Goal: Information Seeking & Learning: Learn about a topic

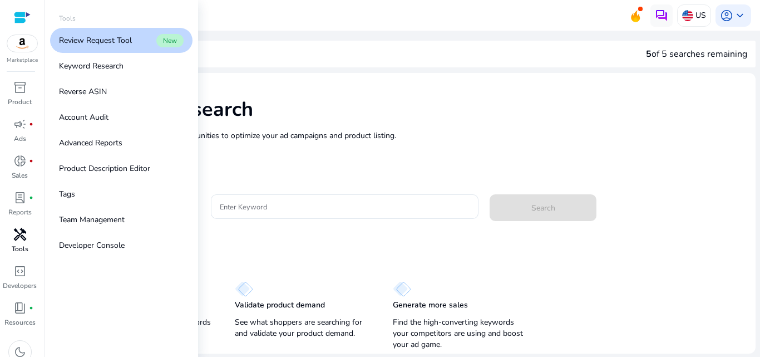
click at [32, 255] on link "handyman Tools" at bounding box center [19, 243] width 39 height 37
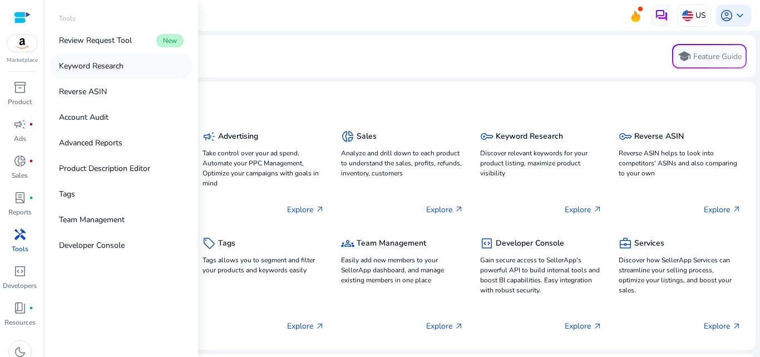
click at [137, 70] on link "Keyword Research" at bounding box center [121, 65] width 142 height 25
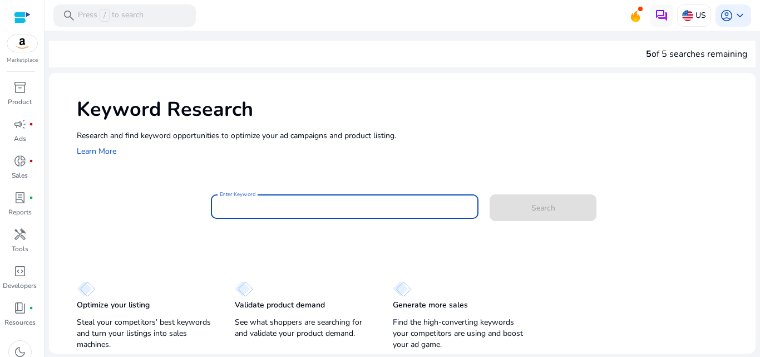
click at [235, 212] on input "Enter Keyword" at bounding box center [345, 206] width 250 height 12
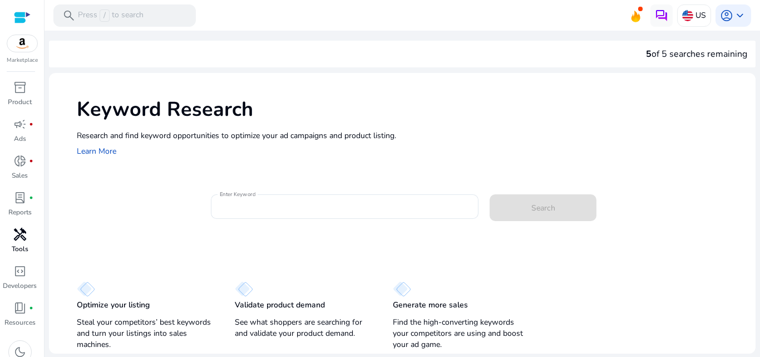
click at [19, 236] on span "handyman" at bounding box center [19, 234] width 13 height 13
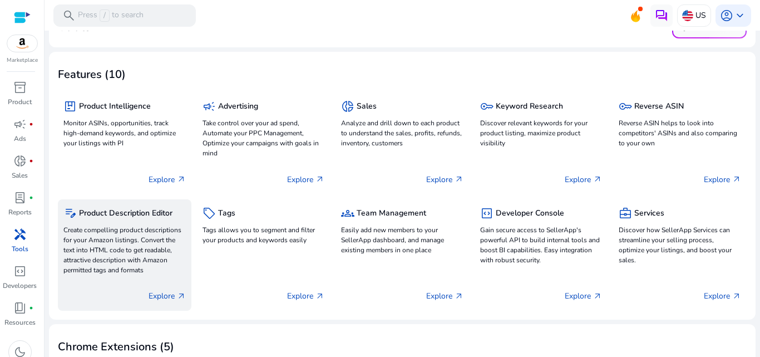
click at [151, 228] on p "Create compelling product descriptions for your Amazon listings. Convert the te…" at bounding box center [124, 250] width 122 height 50
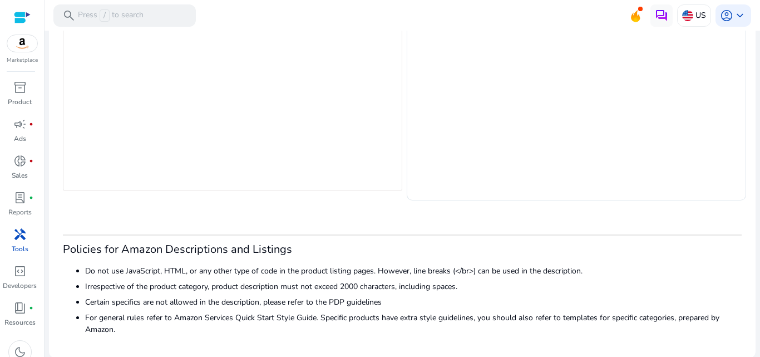
scroll to position [266, 0]
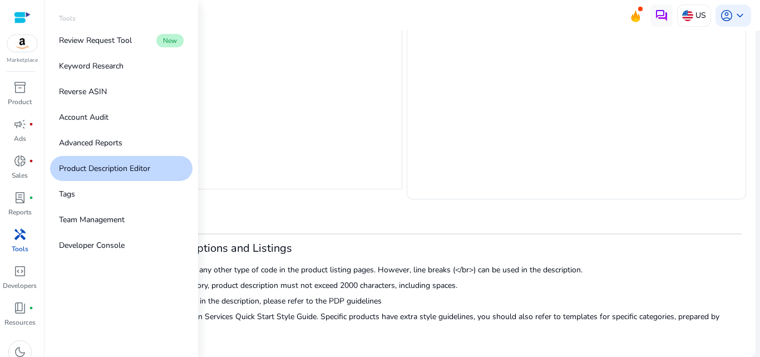
click at [27, 243] on div "handyman" at bounding box center [19, 234] width 31 height 18
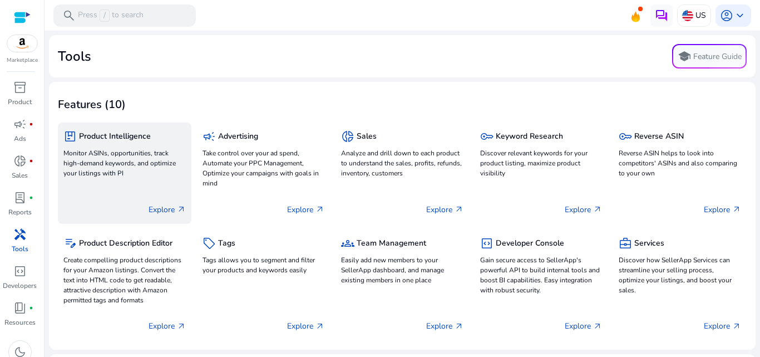
click at [146, 166] on p "Monitor ASINs, opportunities, track high-demand keywords, and optimize your lis…" at bounding box center [124, 163] width 122 height 30
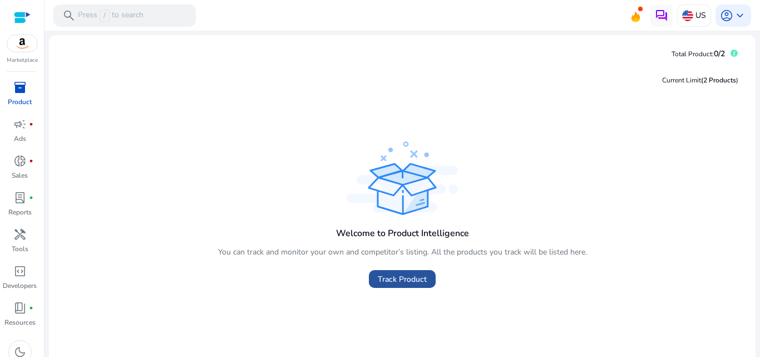
click at [374, 277] on span at bounding box center [402, 278] width 67 height 27
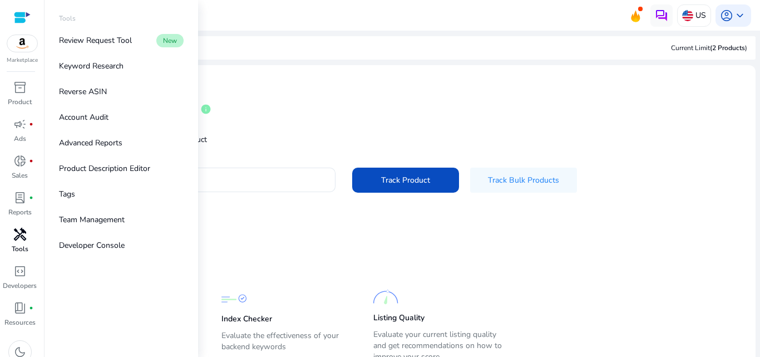
click at [20, 230] on span "handyman" at bounding box center [19, 234] width 13 height 13
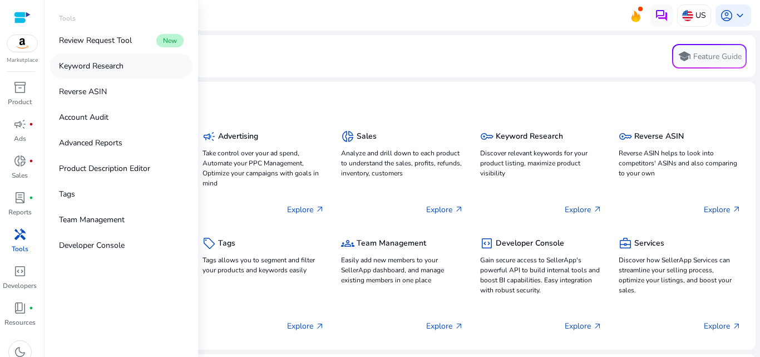
click at [77, 65] on p "Keyword Research" at bounding box center [91, 66] width 65 height 12
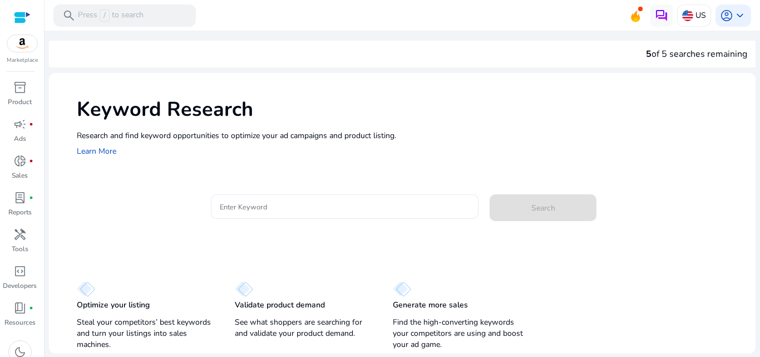
click at [305, 215] on div at bounding box center [345, 206] width 250 height 24
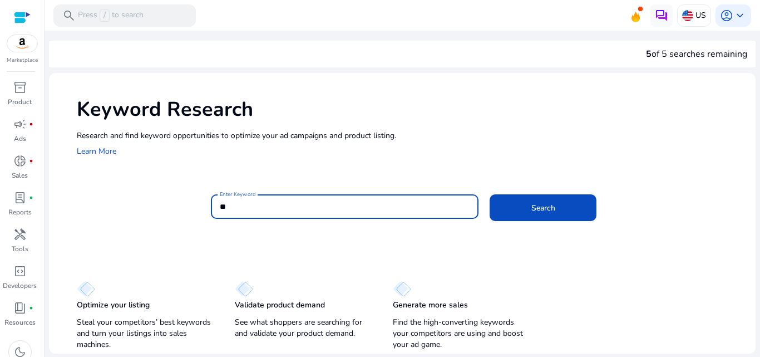
type input "*"
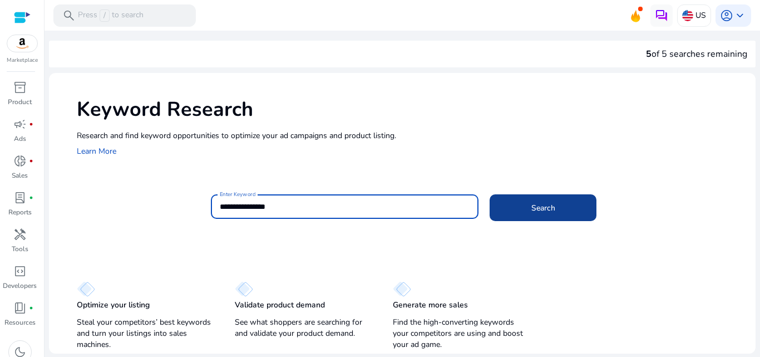
type input "**********"
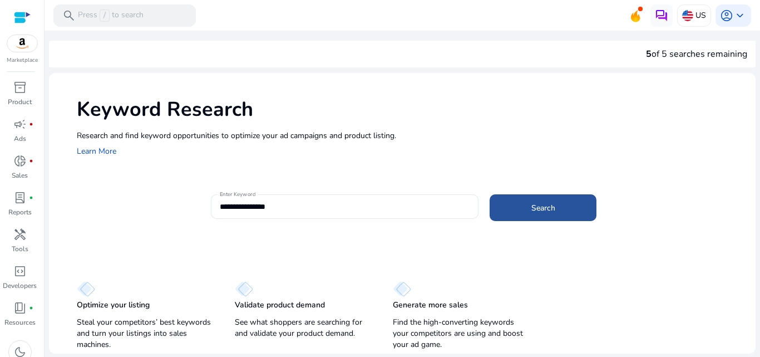
click at [555, 207] on span at bounding box center [543, 207] width 107 height 27
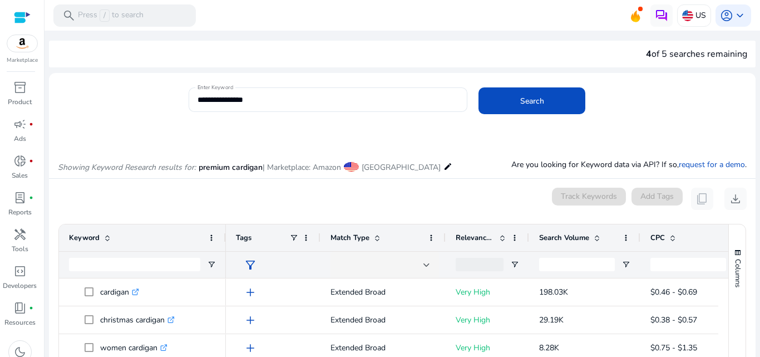
scroll to position [132, 0]
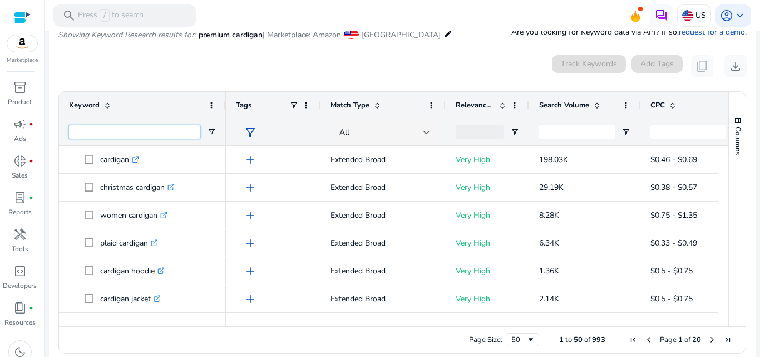
click at [124, 130] on input "Keyword Filter Input" at bounding box center [134, 131] width 131 height 13
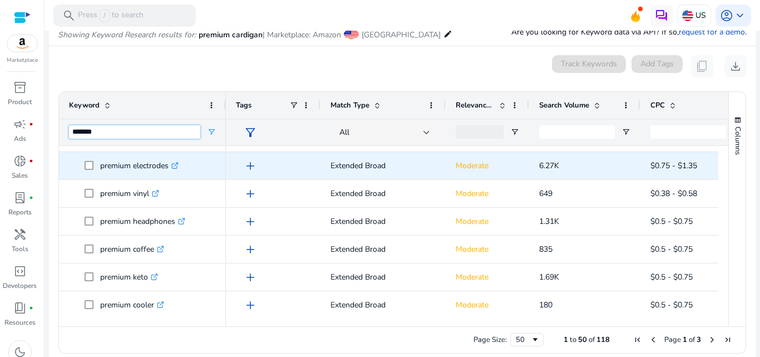
scroll to position [273, 0]
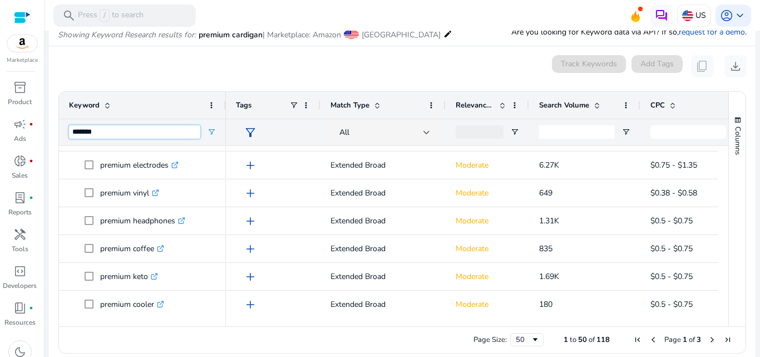
click at [115, 136] on input "*******" at bounding box center [134, 131] width 131 height 13
type input "**********"
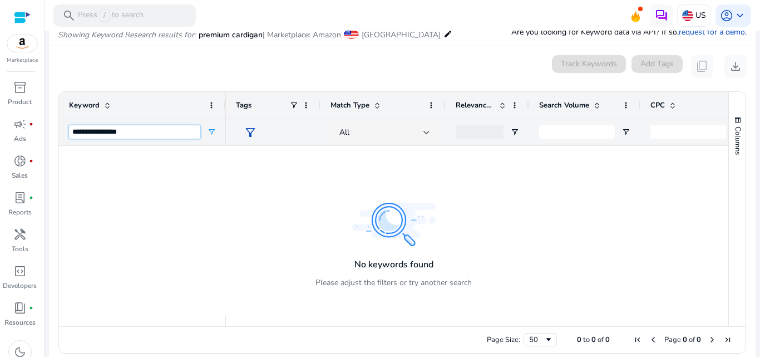
scroll to position [0, 0]
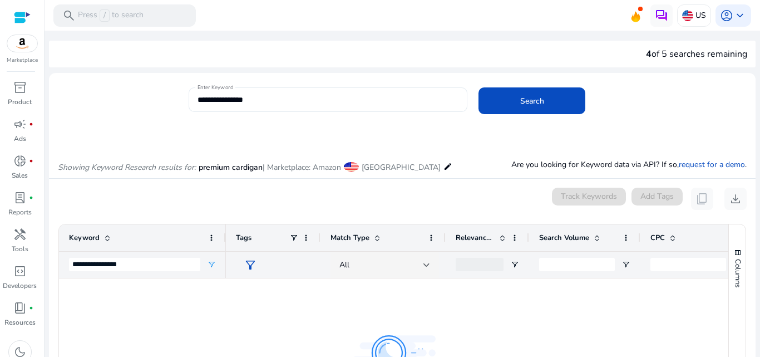
click at [239, 98] on input "**********" at bounding box center [327, 99] width 261 height 12
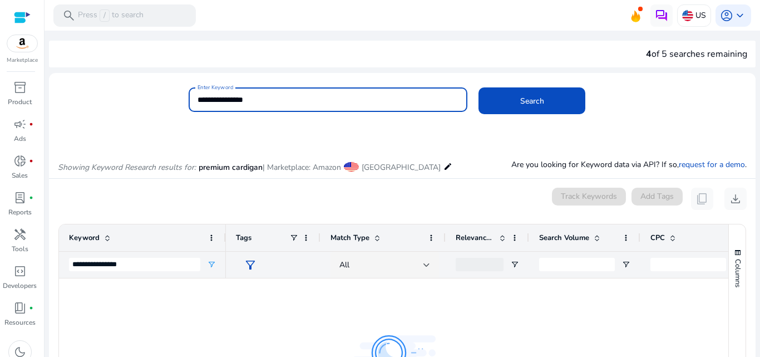
click at [239, 98] on input "**********" at bounding box center [327, 99] width 261 height 12
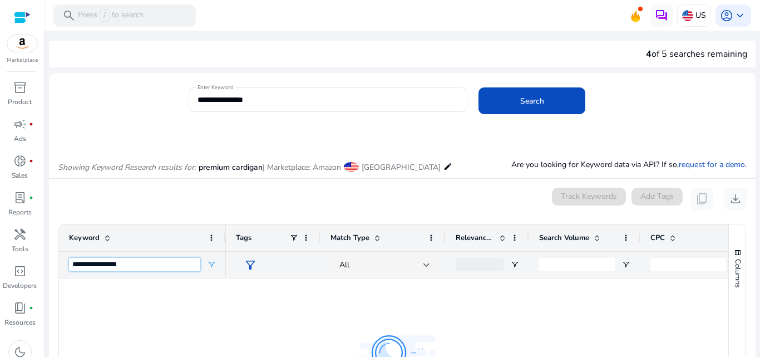
click at [122, 262] on input "**********" at bounding box center [134, 264] width 131 height 13
paste input "**********"
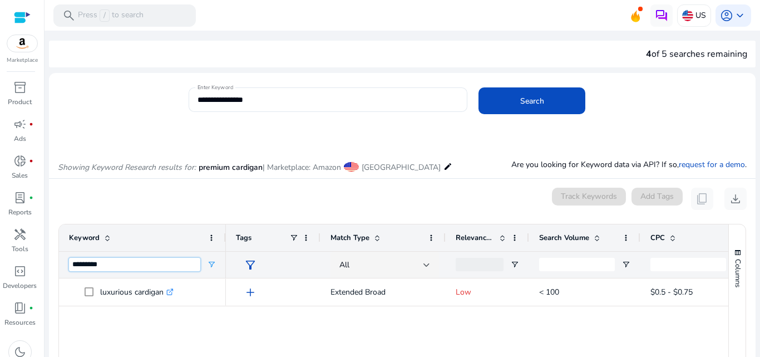
type input "*********"
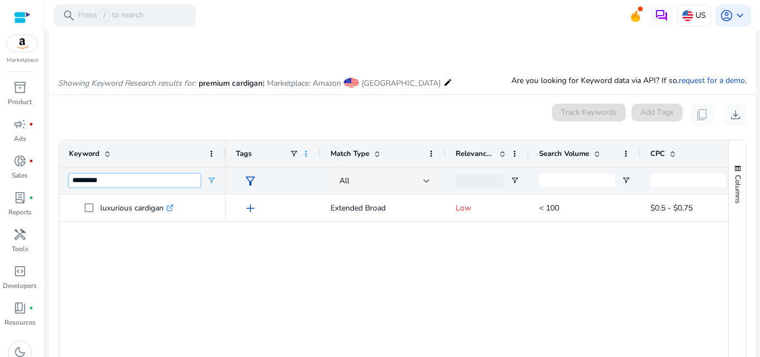
scroll to position [85, 0]
click at [117, 184] on input "*********" at bounding box center [134, 178] width 131 height 13
type input "*"
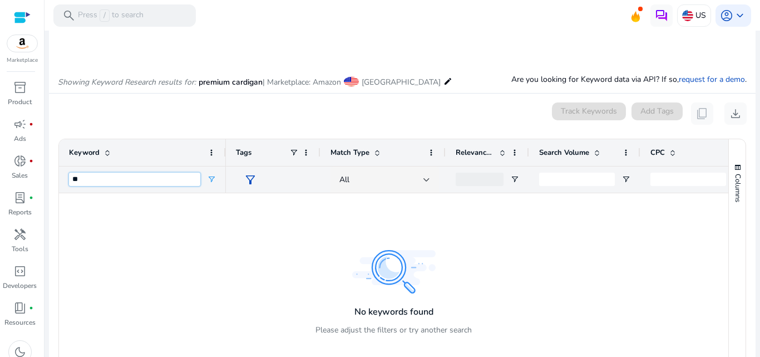
type input "*"
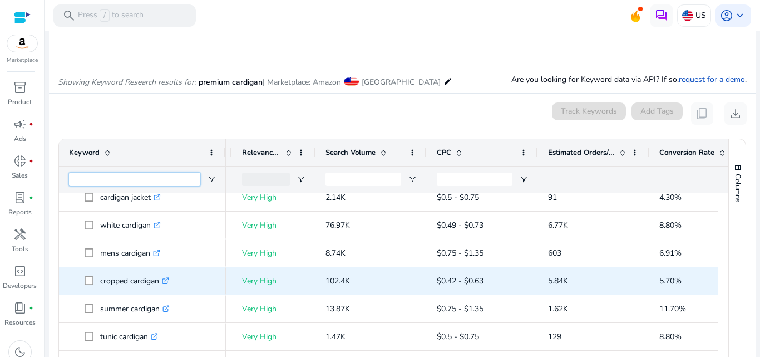
scroll to position [149, 0]
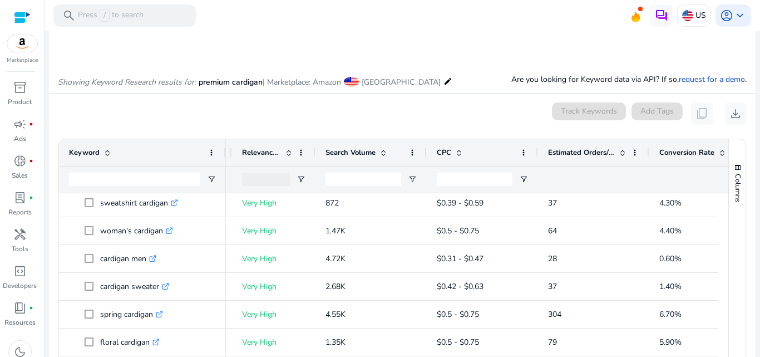
click at [391, 155] on div "Search Volume" at bounding box center [364, 152] width 79 height 21
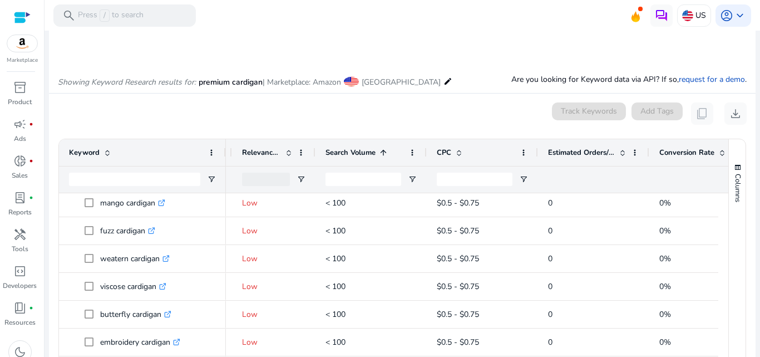
click at [391, 155] on div "Search Volume 1" at bounding box center [364, 152] width 79 height 21
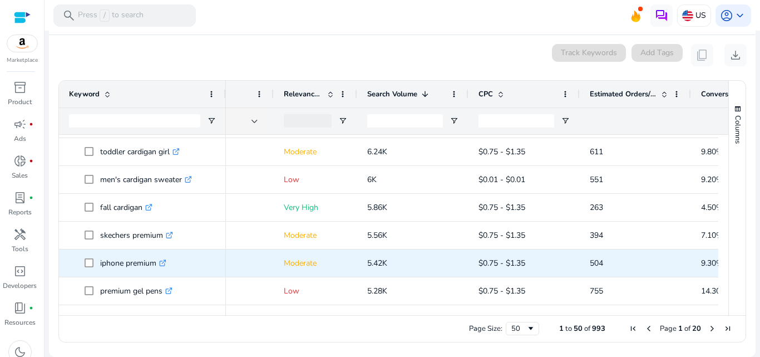
scroll to position [0, 170]
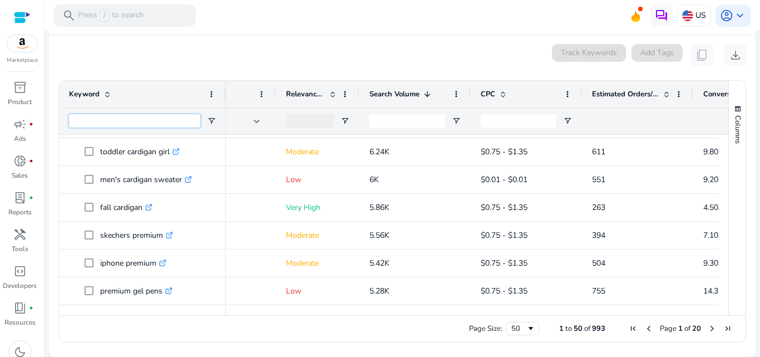
click at [105, 115] on input "Keyword Filter Input" at bounding box center [134, 120] width 131 height 13
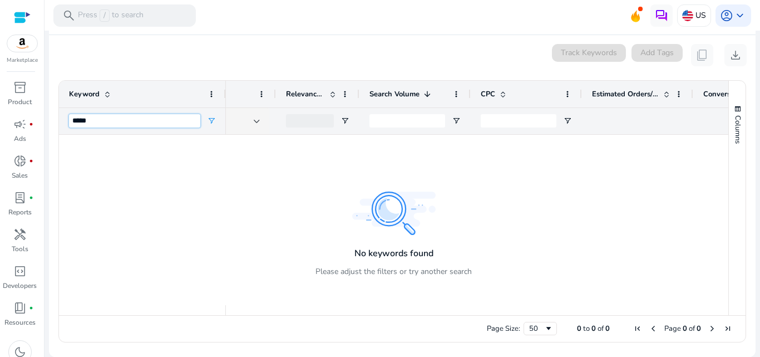
scroll to position [0, 0]
type input "*"
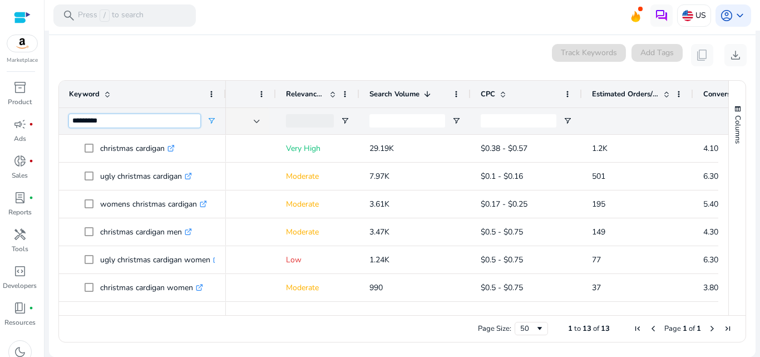
type input "*********"
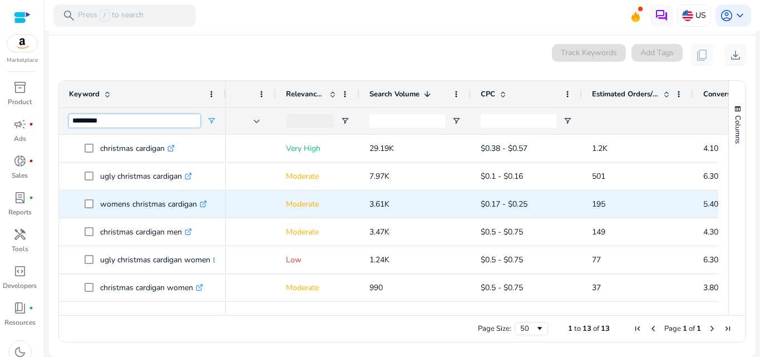
scroll to position [0, 173]
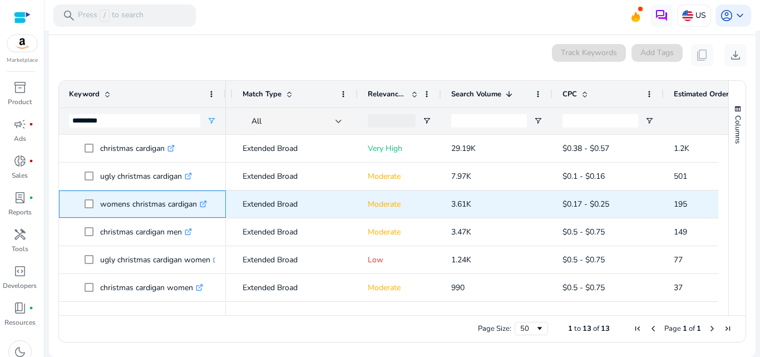
click at [204, 203] on icon ".st0{fill:#2c8af8}" at bounding box center [203, 203] width 7 height 7
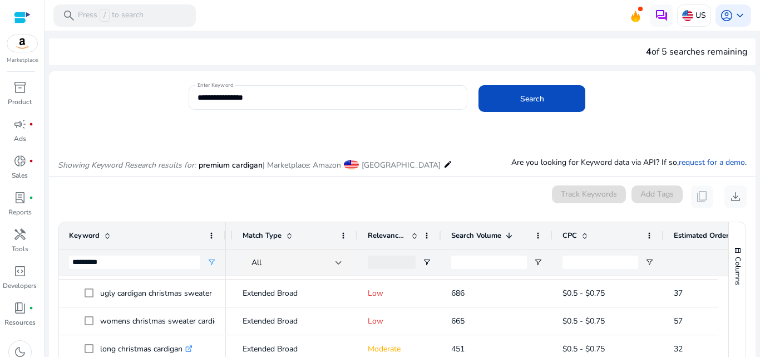
scroll to position [0, 0]
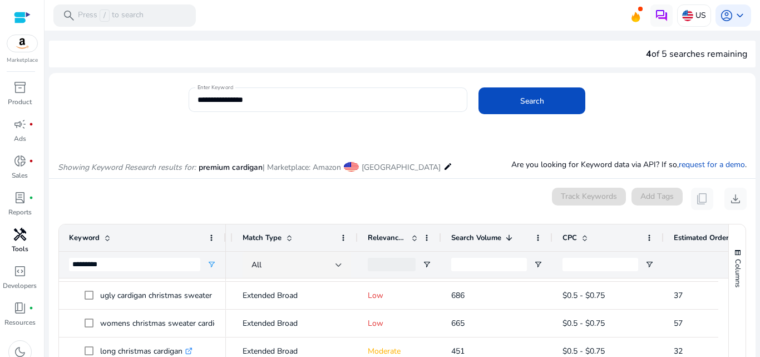
click at [23, 233] on span "handyman" at bounding box center [19, 234] width 13 height 13
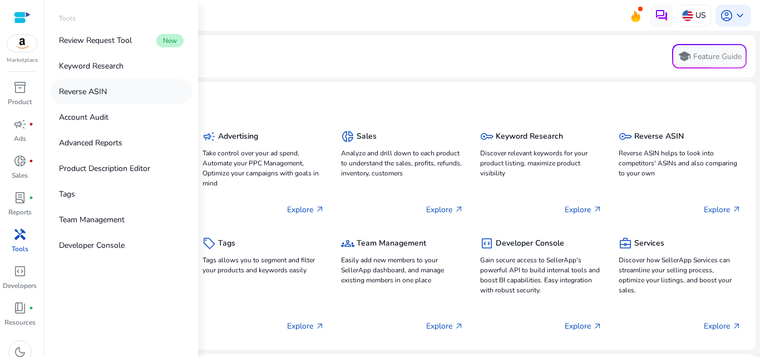
click at [124, 96] on link "Reverse ASIN" at bounding box center [121, 91] width 142 height 25
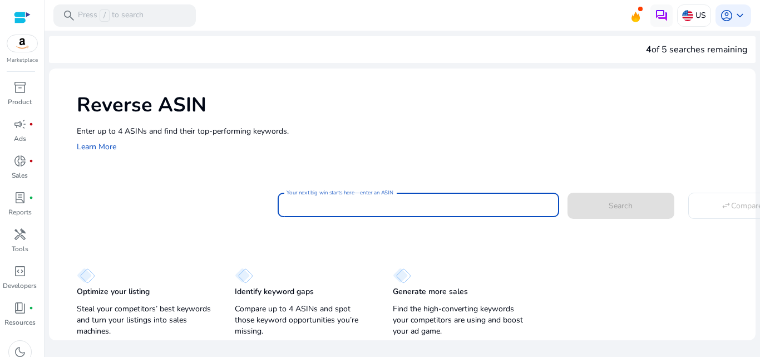
click at [355, 210] on input "Your next big win starts here—enter an ASIN" at bounding box center [419, 205] width 264 height 12
paste input "**********"
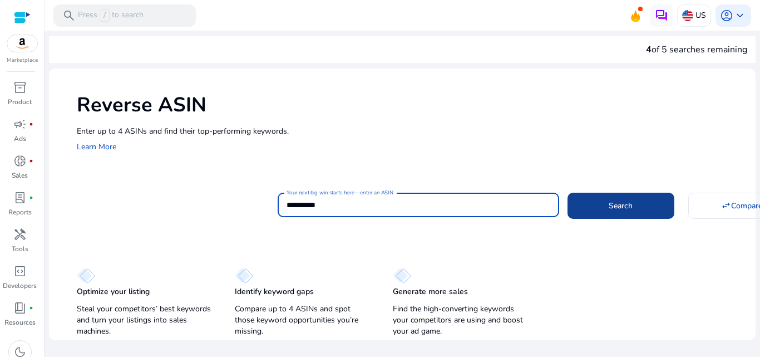
type input "**********"
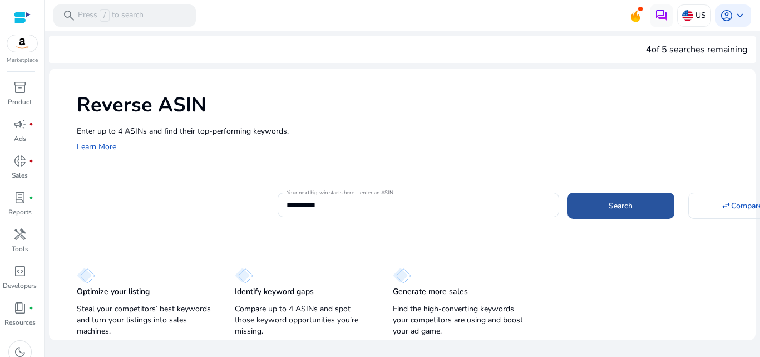
click at [599, 197] on span at bounding box center [620, 205] width 107 height 27
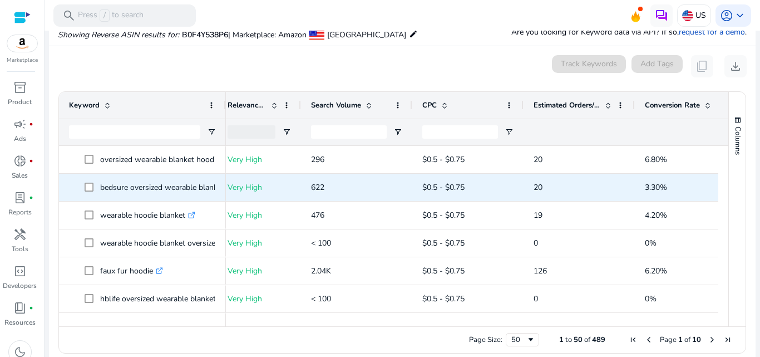
scroll to position [0, 104]
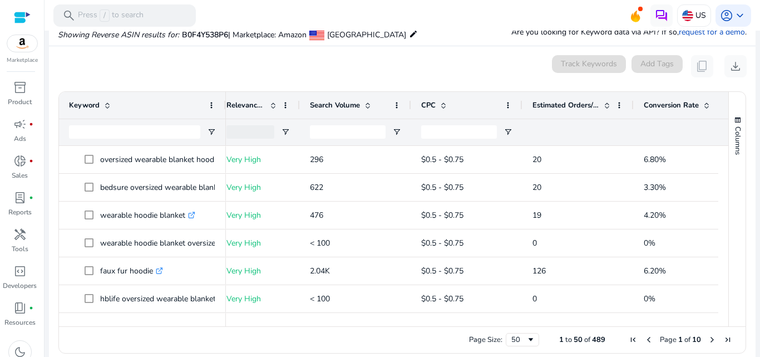
click at [570, 101] on span "Estimated Orders/Month" at bounding box center [565, 105] width 67 height 10
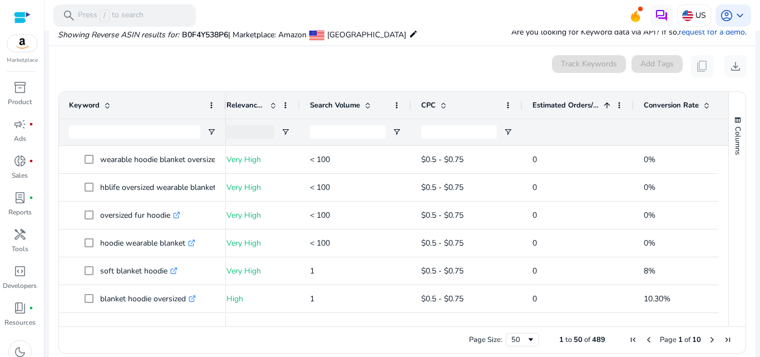
click at [582, 105] on span "Estimated Orders/Month" at bounding box center [565, 105] width 67 height 10
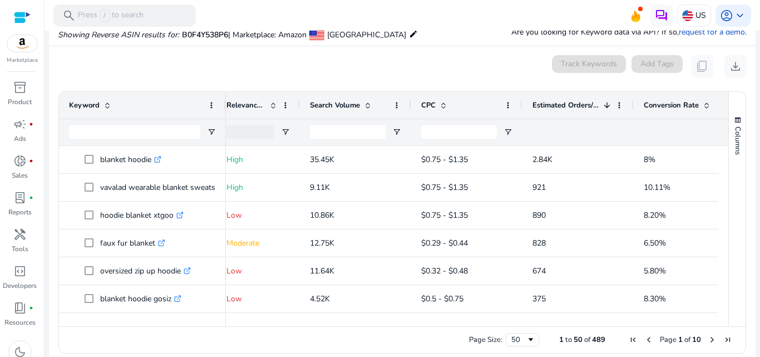
click at [582, 105] on span "Estimated Orders/Month" at bounding box center [565, 105] width 67 height 10
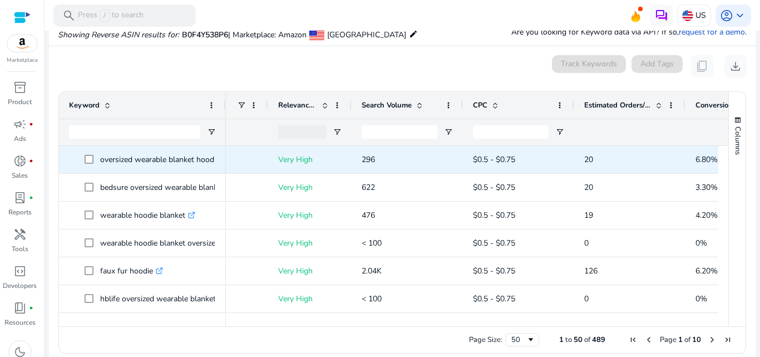
scroll to position [0, 43]
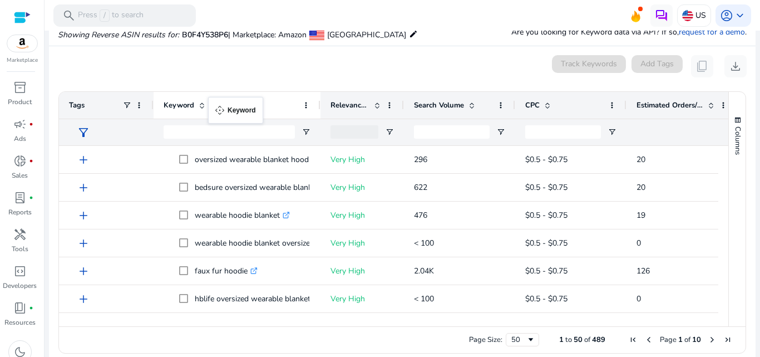
drag, startPoint x: 223, startPoint y: 107, endPoint x: 199, endPoint y: 103, distance: 23.6
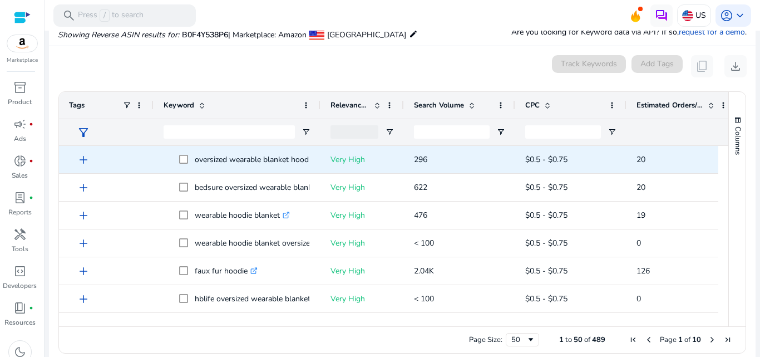
click at [86, 161] on span "add" at bounding box center [83, 159] width 13 height 13
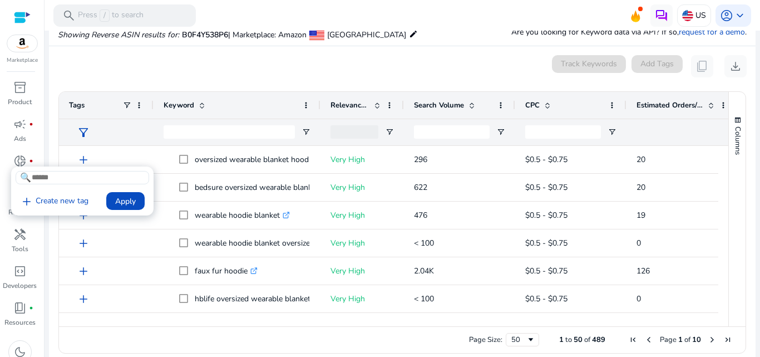
click at [138, 106] on div at bounding box center [380, 178] width 760 height 357
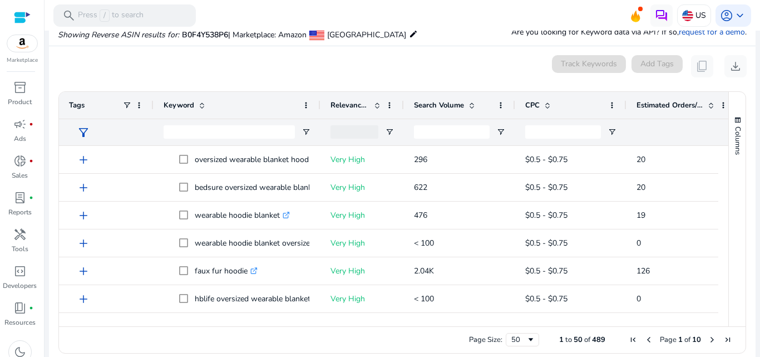
click at [138, 106] on span at bounding box center [139, 105] width 9 height 9
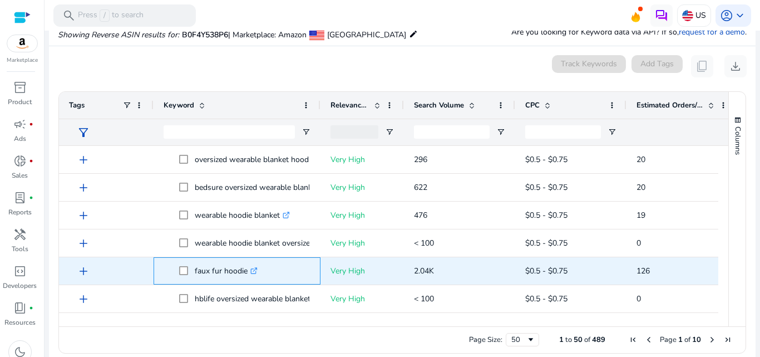
drag, startPoint x: 269, startPoint y: 262, endPoint x: 259, endPoint y: 262, distance: 10.0
click at [259, 262] on span "faux fur hoodie .st0{fill:#2c8af8}" at bounding box center [244, 270] width 131 height 23
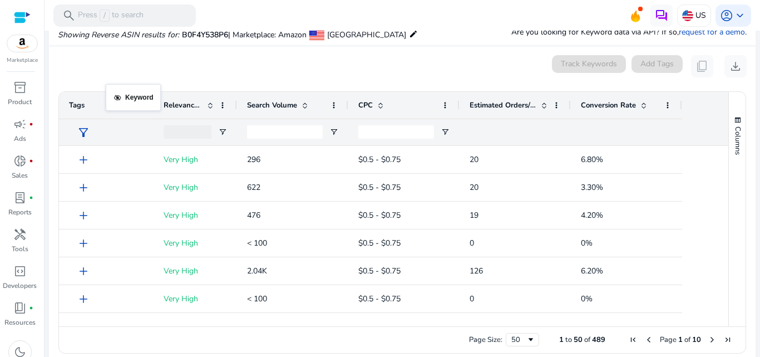
drag, startPoint x: 213, startPoint y: 103, endPoint x: 111, endPoint y: 91, distance: 102.6
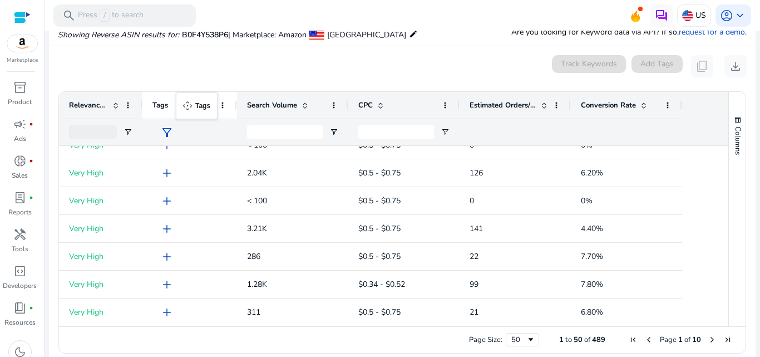
drag, startPoint x: 72, startPoint y: 102, endPoint x: 248, endPoint y: 99, distance: 175.8
click at [248, 99] on div "Tags Relevance Score Search Volume CPC" at bounding box center [370, 105] width 623 height 27
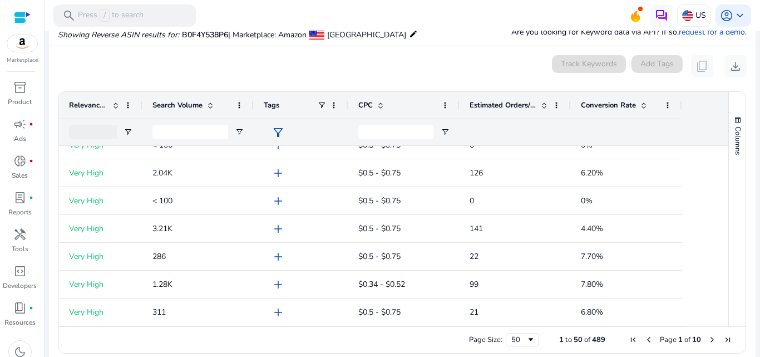
click at [248, 99] on div "Search Volume" at bounding box center [197, 105] width 111 height 27
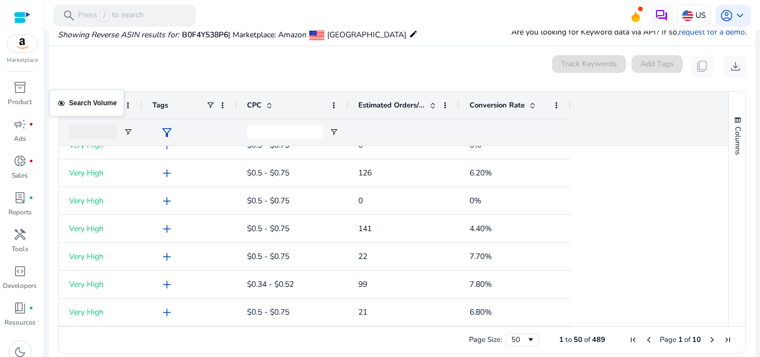
drag, startPoint x: 248, startPoint y: 99, endPoint x: 55, endPoint y: 96, distance: 193.6
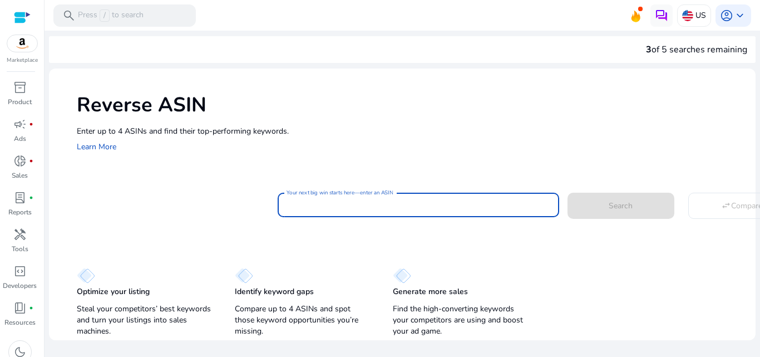
click at [418, 203] on input "Your next big win starts here—enter an ASIN" at bounding box center [419, 205] width 264 height 12
paste input "**********"
click at [418, 203] on input "**********" at bounding box center [419, 205] width 264 height 12
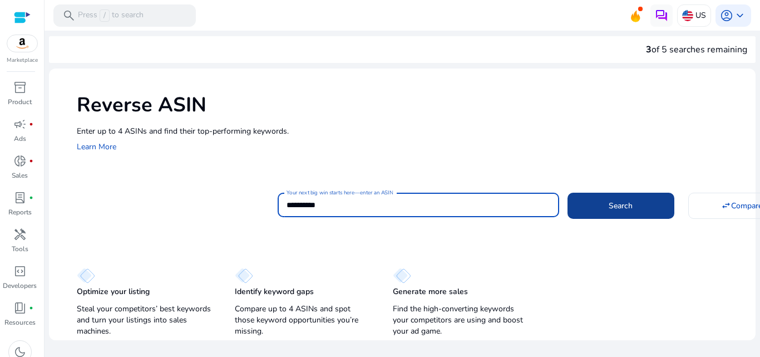
type input "**********"
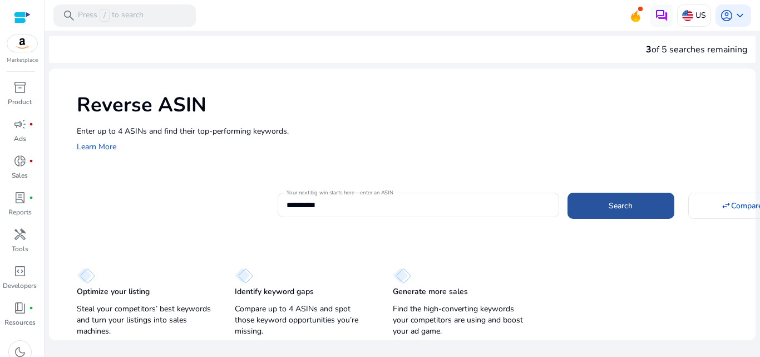
click at [600, 214] on span at bounding box center [620, 205] width 107 height 27
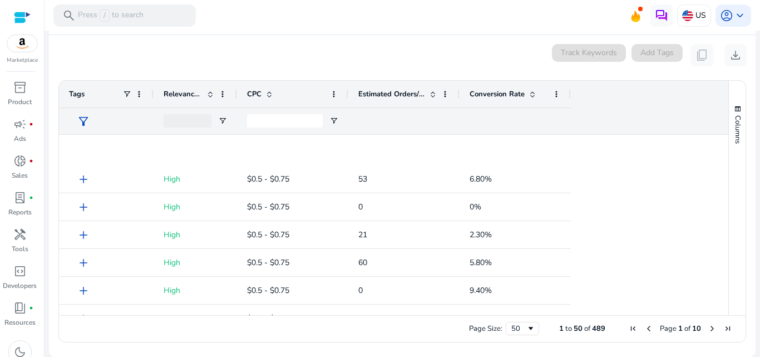
scroll to position [1211, 0]
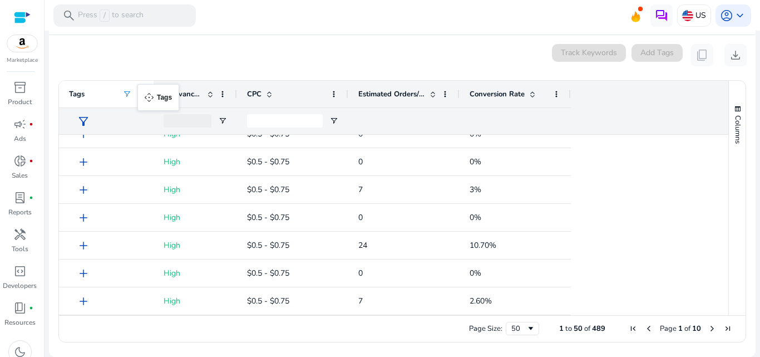
drag, startPoint x: 77, startPoint y: 96, endPoint x: 213, endPoint y: 89, distance: 135.9
click at [144, 94] on div "Tags" at bounding box center [106, 94] width 75 height 27
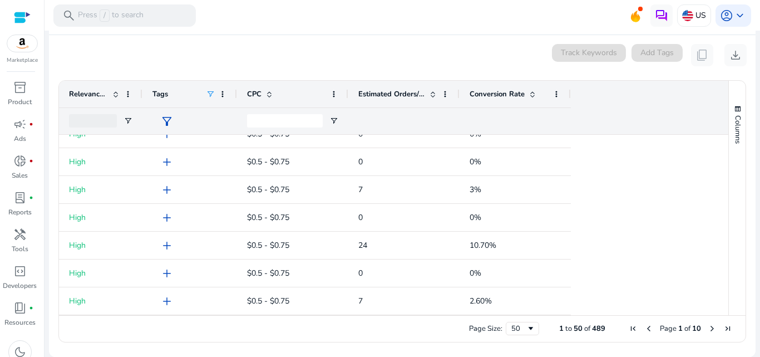
click at [210, 92] on span at bounding box center [210, 94] width 9 height 9
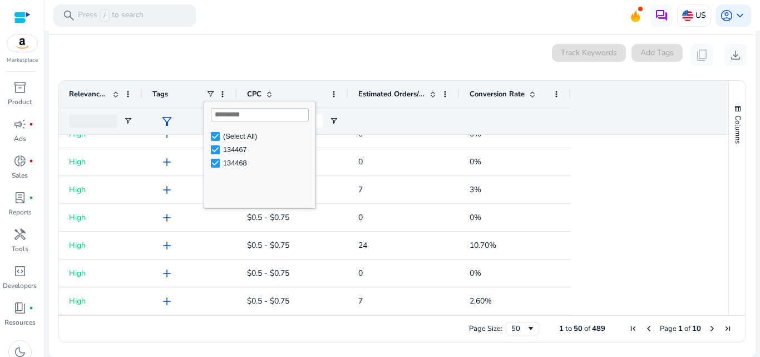
click at [216, 141] on div "(Select All)" at bounding box center [263, 136] width 105 height 13
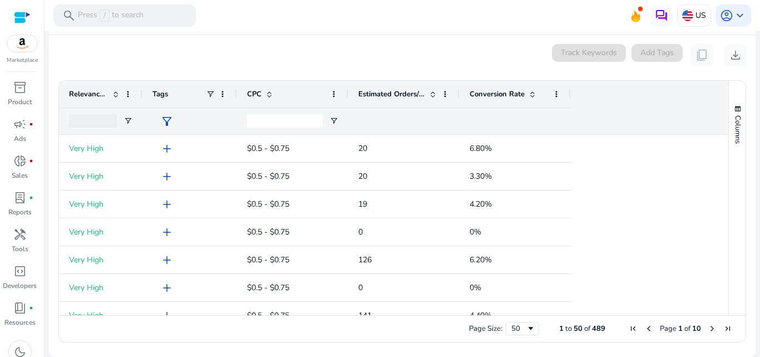
click at [179, 128] on div "filter_alt" at bounding box center [189, 121] width 75 height 26
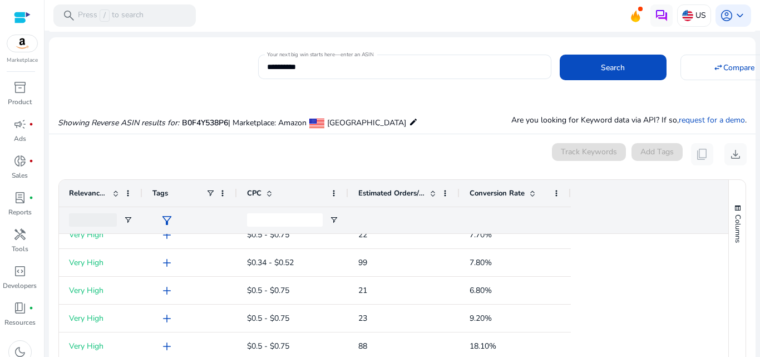
scroll to position [24, 0]
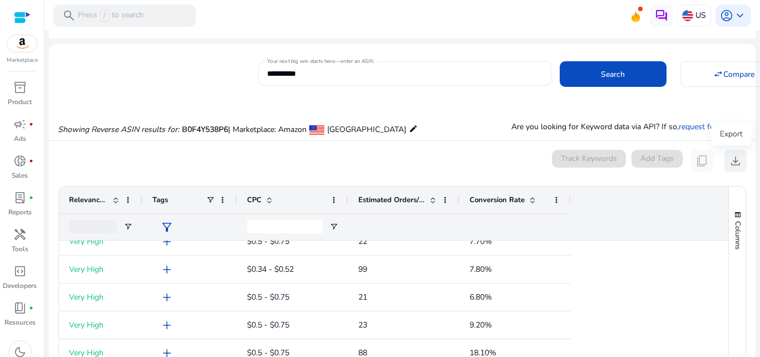
click at [732, 165] on span "download" at bounding box center [735, 160] width 13 height 13
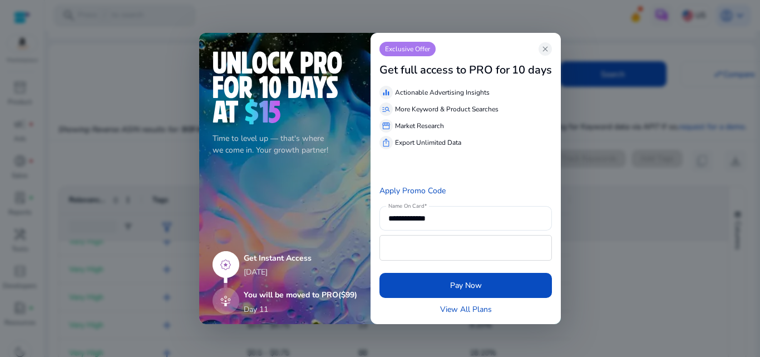
click at [544, 41] on div "**********" at bounding box center [466, 178] width 190 height 291
click at [544, 45] on span "close" at bounding box center [545, 49] width 9 height 9
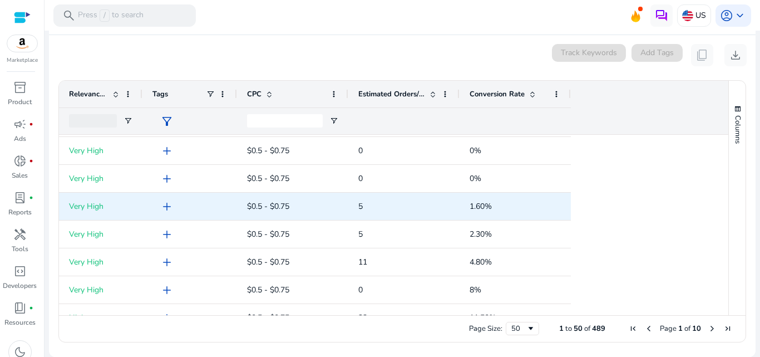
scroll to position [0, 0]
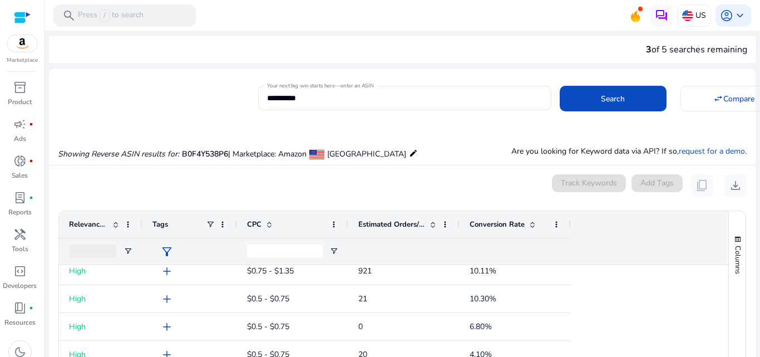
click at [115, 222] on span at bounding box center [115, 224] width 9 height 9
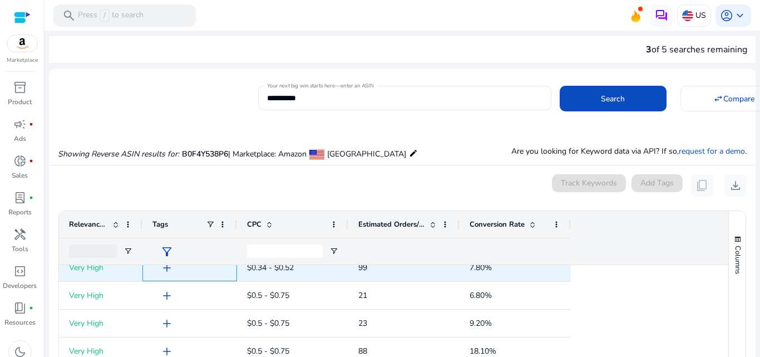
click at [172, 270] on span "add" at bounding box center [166, 267] width 13 height 13
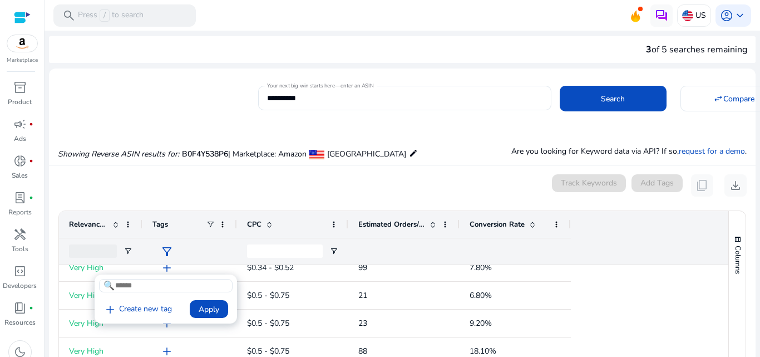
click at [172, 270] on div at bounding box center [380, 178] width 760 height 357
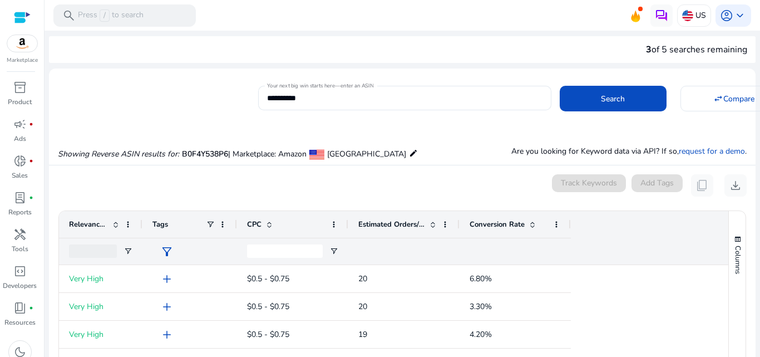
click at [76, 239] on div at bounding box center [93, 251] width 48 height 26
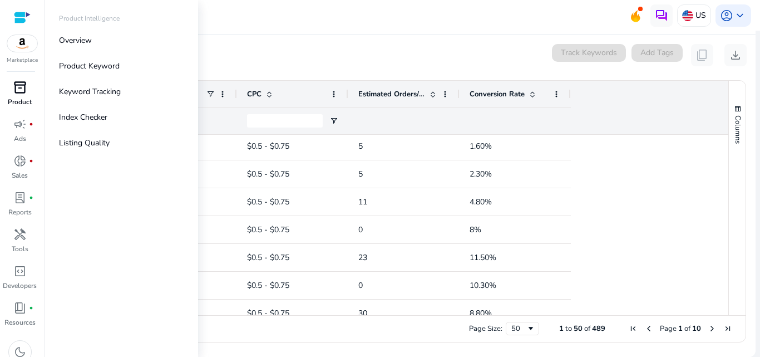
click at [22, 99] on p "Product" at bounding box center [20, 102] width 24 height 10
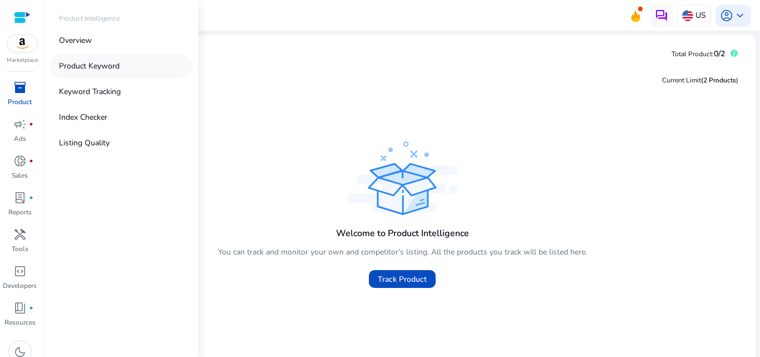
click at [98, 64] on p "Product Keyword" at bounding box center [89, 66] width 61 height 12
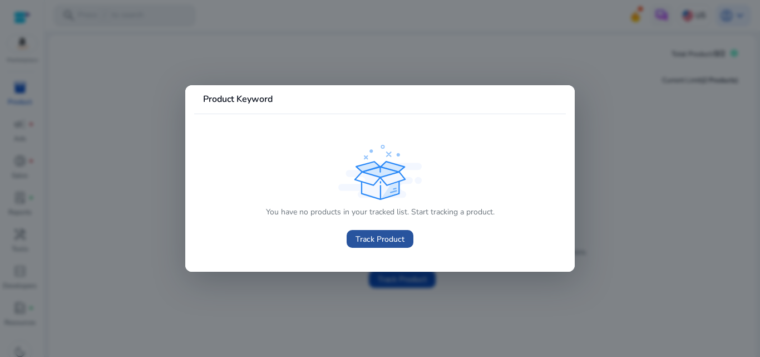
click at [373, 245] on span at bounding box center [380, 238] width 67 height 27
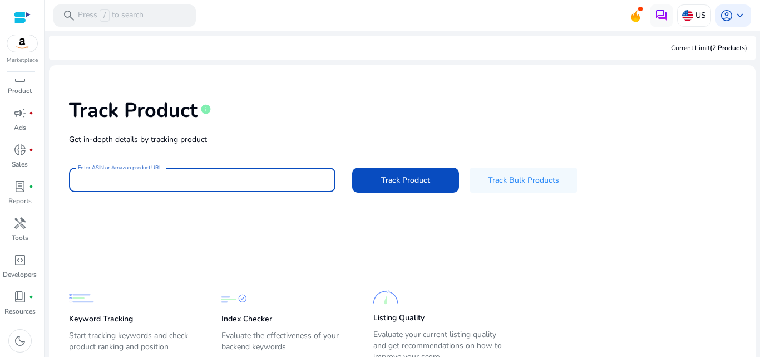
click at [116, 178] on input "Enter ASIN or Amazon product URL" at bounding box center [202, 180] width 249 height 12
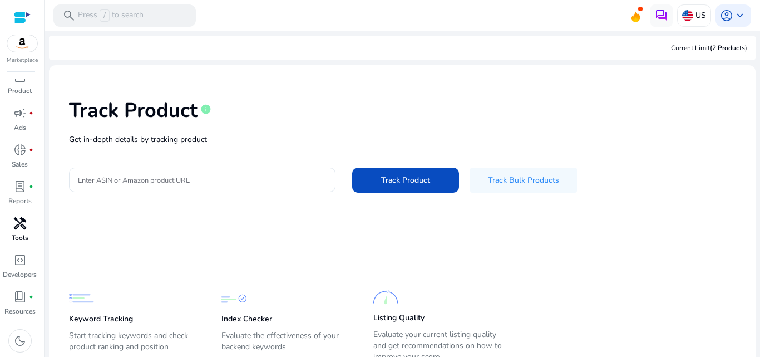
click at [21, 226] on span "handyman" at bounding box center [19, 222] width 13 height 13
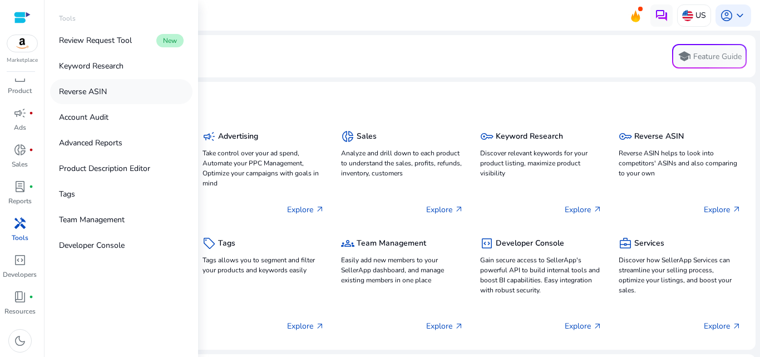
click at [78, 87] on p "Reverse ASIN" at bounding box center [83, 92] width 48 height 12
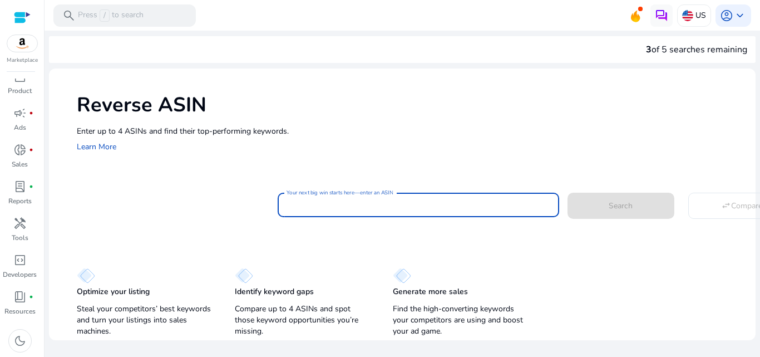
click at [347, 210] on input "Your next big win starts here—enter an ASIN" at bounding box center [419, 205] width 264 height 12
paste input "**********"
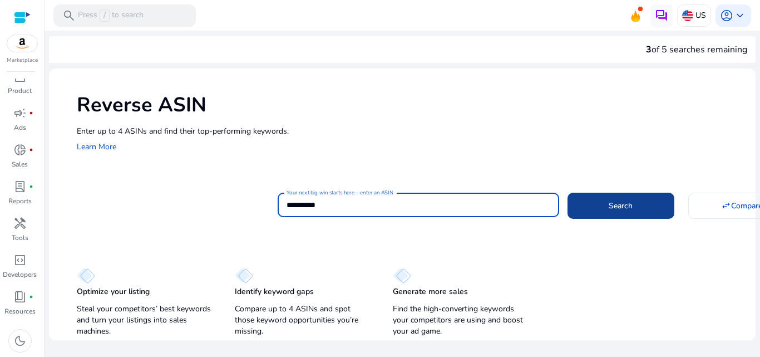
type input "**********"
click at [591, 201] on span at bounding box center [620, 205] width 107 height 27
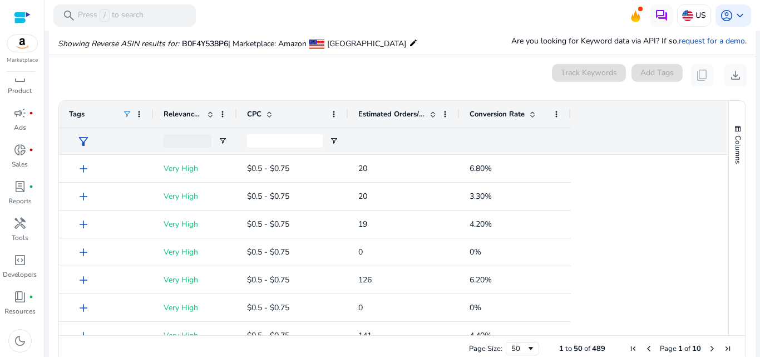
click at [125, 114] on span at bounding box center [126, 114] width 9 height 9
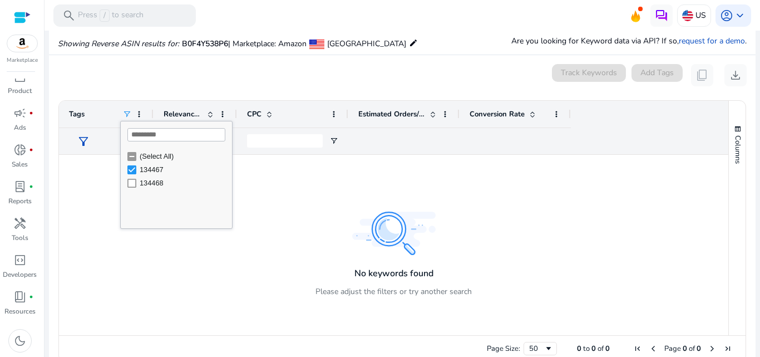
click at [130, 189] on div "134468" at bounding box center [179, 182] width 105 height 13
click at [130, 187] on div "134468" at bounding box center [179, 182] width 105 height 13
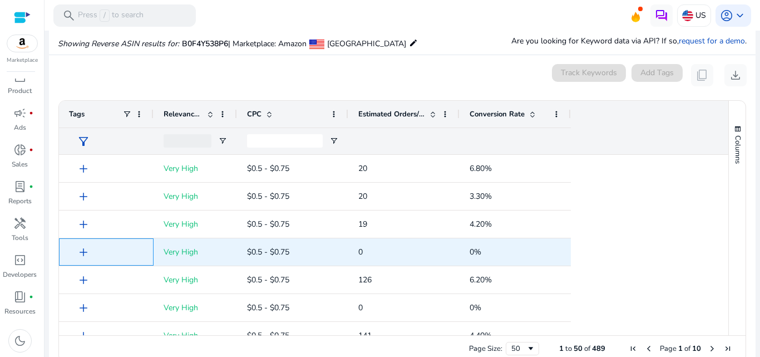
click at [121, 249] on div "add" at bounding box center [109, 251] width 69 height 21
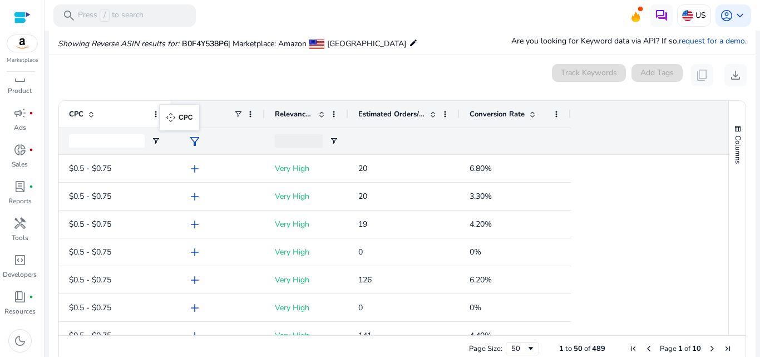
drag, startPoint x: 281, startPoint y: 112, endPoint x: 165, endPoint y: 111, distance: 116.8
click at [157, 113] on span at bounding box center [155, 114] width 9 height 9
click at [196, 110] on div "Tags" at bounding box center [206, 113] width 53 height 21
click at [187, 116] on span "Tags" at bounding box center [188, 114] width 16 height 10
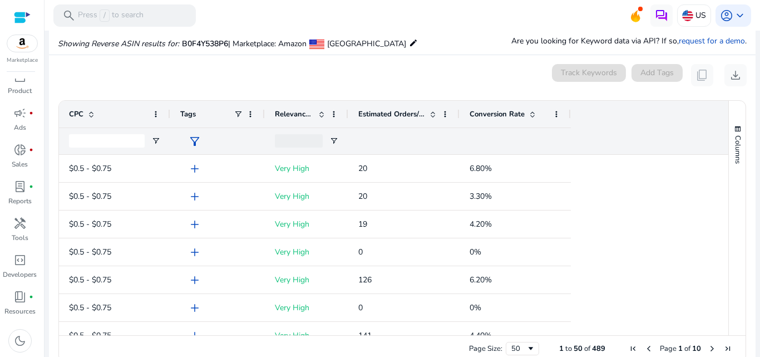
click at [187, 116] on span "Tags" at bounding box center [188, 114] width 16 height 10
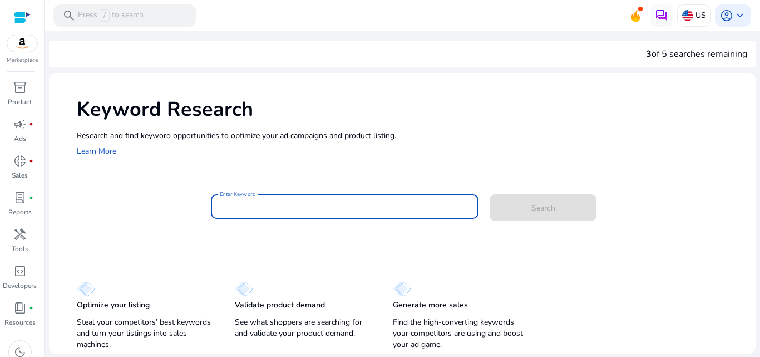
click at [249, 208] on input "Enter Keyword" at bounding box center [345, 206] width 250 height 12
paste input "**********"
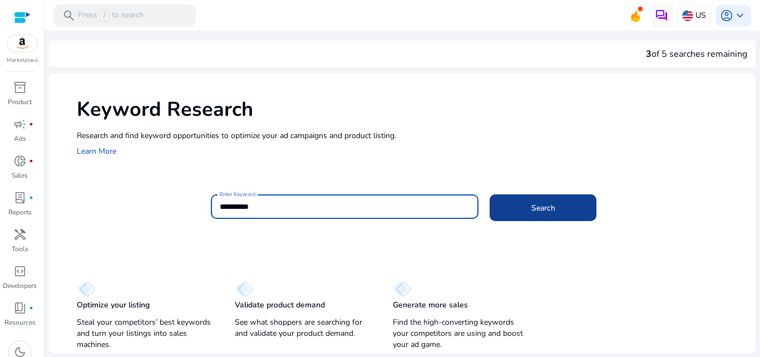
type input "**********"
click at [557, 216] on span at bounding box center [543, 207] width 107 height 27
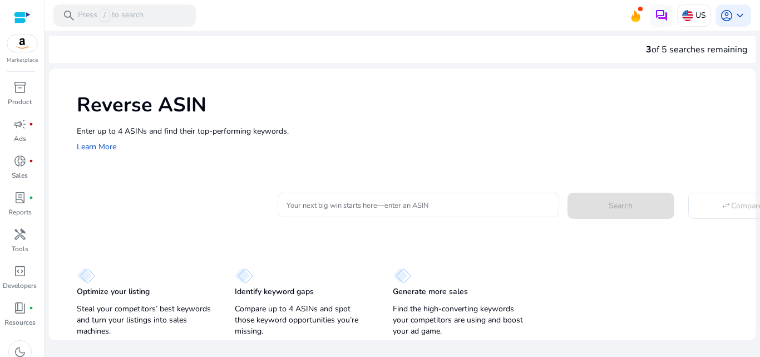
click at [455, 213] on div at bounding box center [419, 204] width 264 height 24
click at [343, 197] on div at bounding box center [419, 204] width 264 height 24
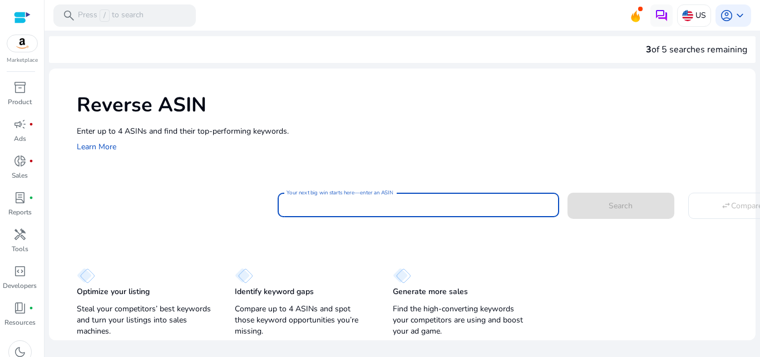
click at [343, 197] on div at bounding box center [419, 204] width 264 height 24
click at [314, 208] on input "Your next big win starts here—enter an ASIN" at bounding box center [419, 205] width 264 height 12
paste input "**********"
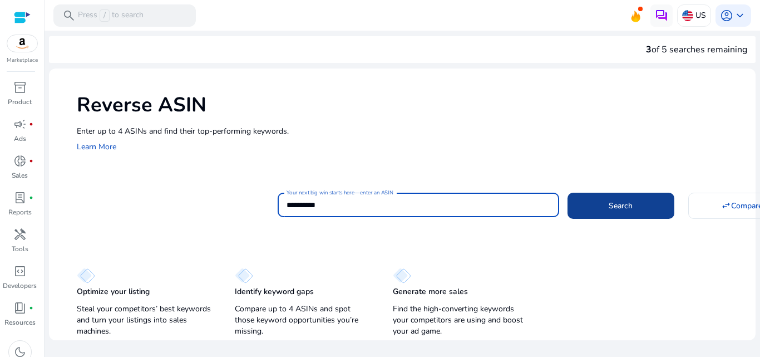
type input "**********"
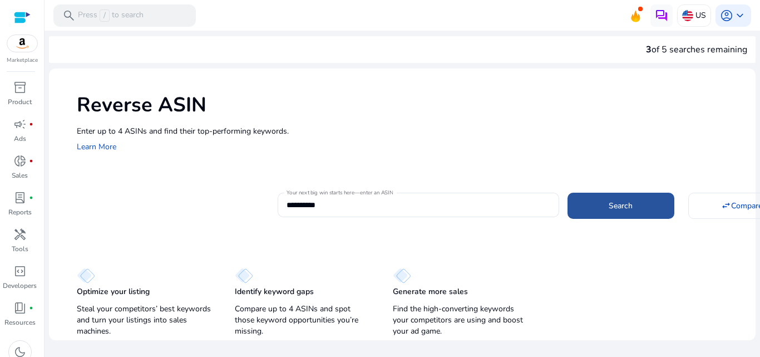
click at [616, 197] on span at bounding box center [620, 205] width 107 height 27
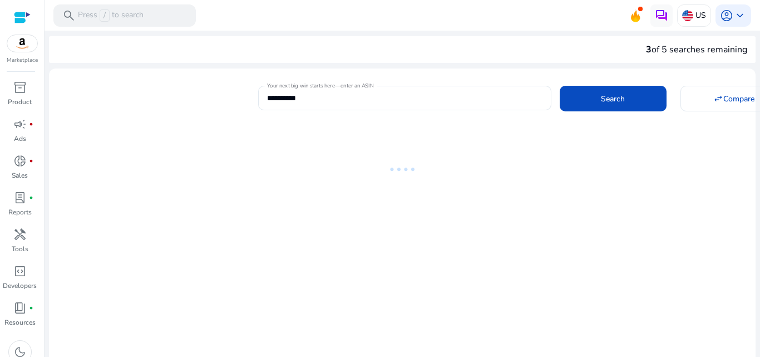
click at [477, 120] on div at bounding box center [402, 254] width 707 height 270
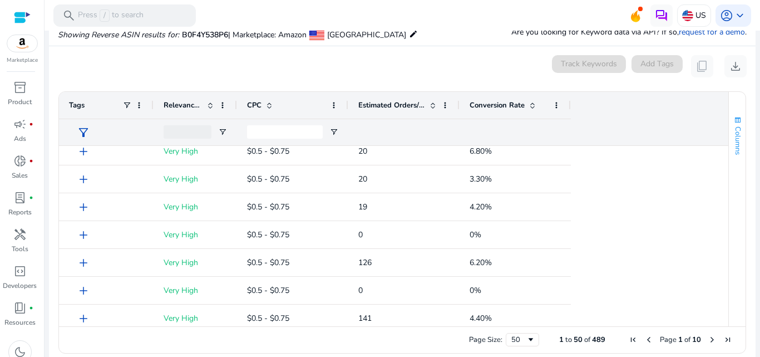
click at [737, 123] on span "button" at bounding box center [737, 120] width 9 height 9
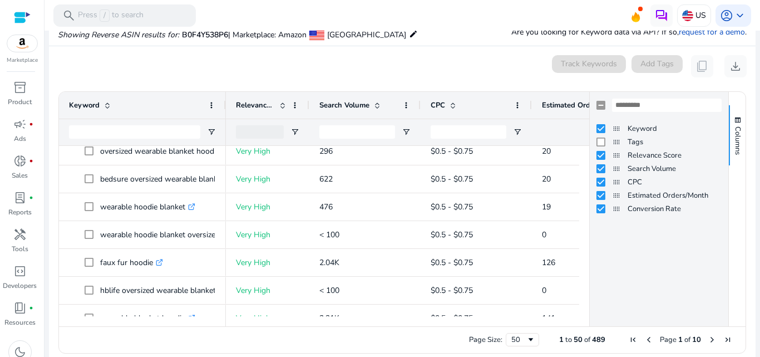
click at [436, 342] on div "Page Size: 50 1 to 50 of 489 Page 1 of 10" at bounding box center [402, 339] width 686 height 27
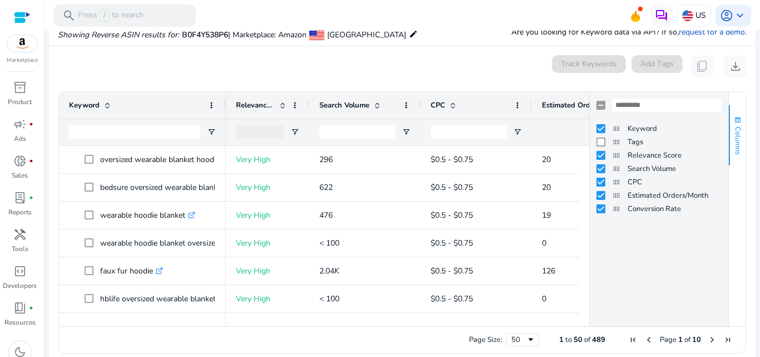
click at [733, 128] on span "Columns" at bounding box center [738, 140] width 10 height 28
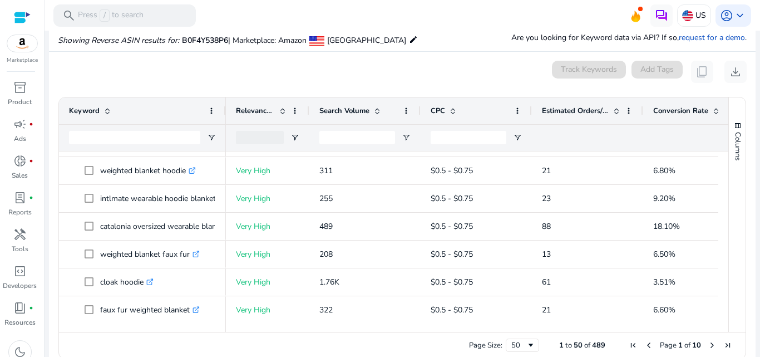
click at [355, 106] on span "Search Volume" at bounding box center [344, 111] width 50 height 10
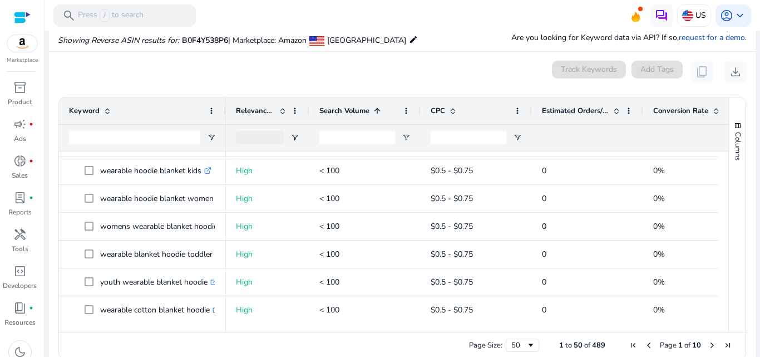
click at [355, 106] on span "Search Volume" at bounding box center [344, 111] width 50 height 10
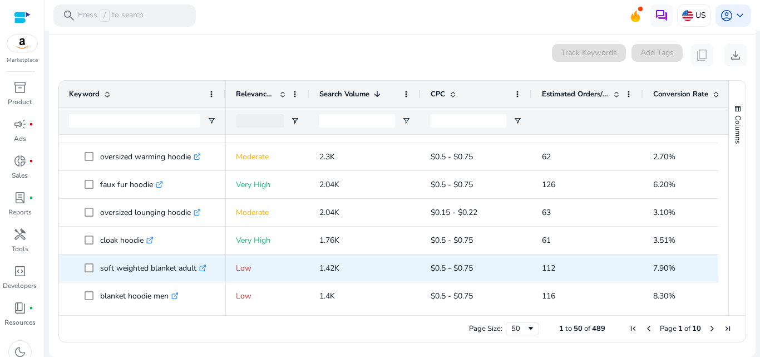
scroll to position [379, 0]
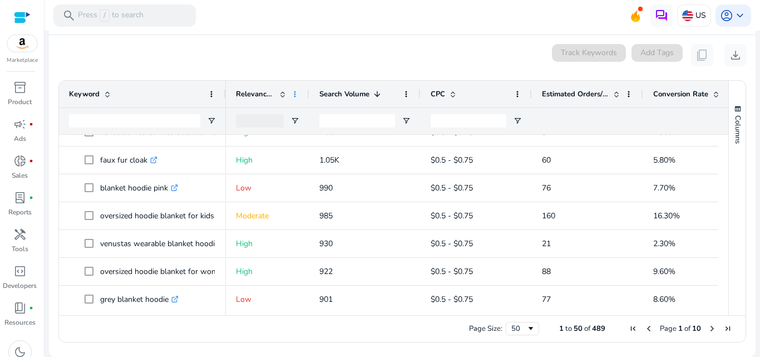
click at [292, 95] on span at bounding box center [294, 94] width 9 height 9
click at [515, 70] on mat-card "0 keyword(s) selected Track Keywords Add Tags content_copy download Press ENTER…" at bounding box center [402, 196] width 707 height 322
click at [693, 52] on app-icon-holder "content_copy" at bounding box center [702, 55] width 22 height 22
copy span "content_copy"
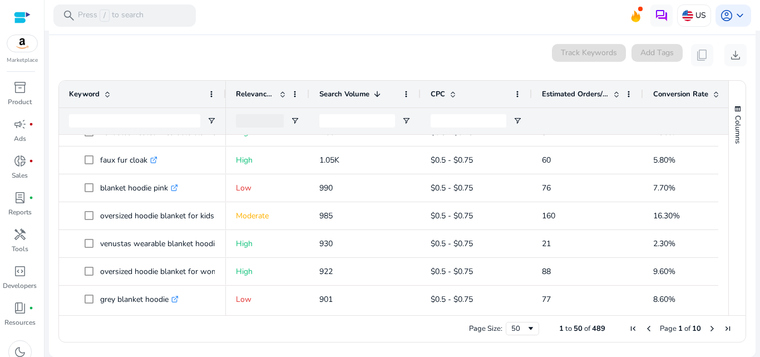
click at [693, 52] on app-icon-holder "content_copy" at bounding box center [702, 55] width 22 height 22
copy span "content_copy"
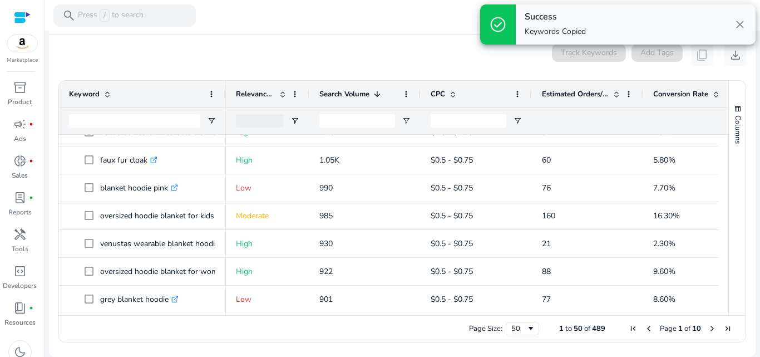
click at [693, 52] on app-icon-holder "content_copy" at bounding box center [702, 55] width 22 height 22
click at [695, 56] on app-icon-holder "content_copy" at bounding box center [702, 55] width 22 height 22
copy span "content_copy"
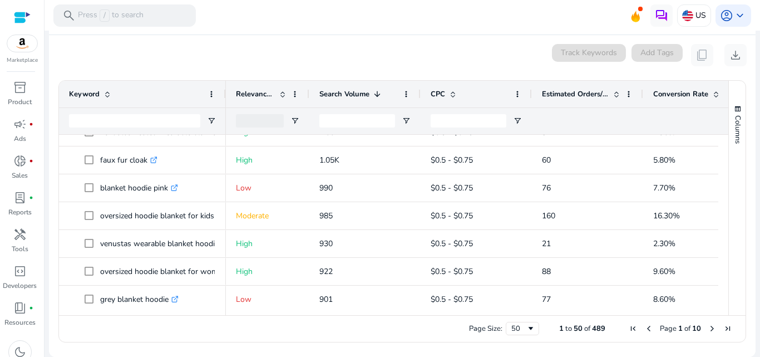
click at [702, 58] on app-icon-holder "content_copy" at bounding box center [702, 55] width 22 height 22
copy span "content_copy"
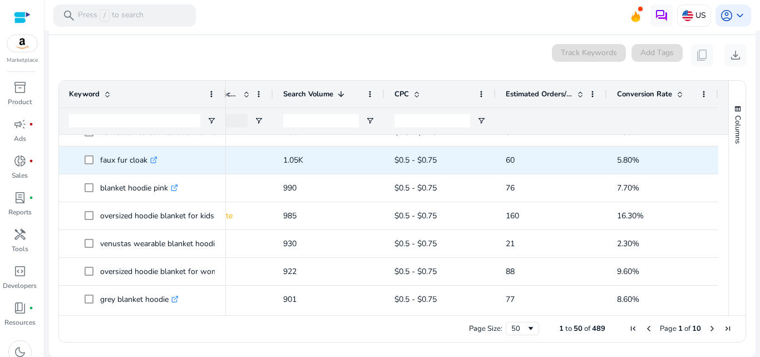
scroll to position [0, 0]
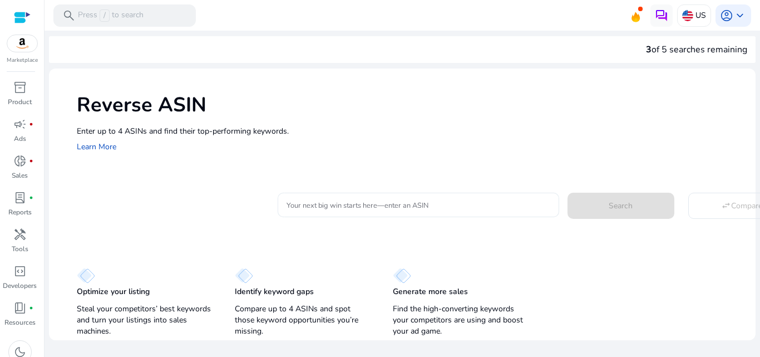
click at [404, 208] on input "Your next big win starts here—enter an ASIN" at bounding box center [419, 205] width 264 height 12
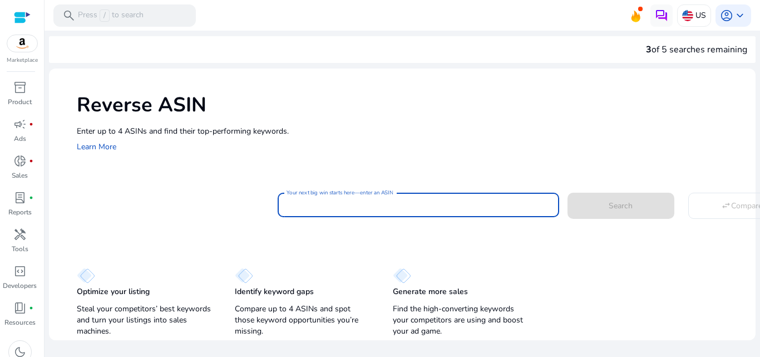
paste input "*********"
type input "*********"
click at [309, 207] on input "Your next big win starts here—enter an ASIN" at bounding box center [419, 205] width 264 height 12
type input "**********"
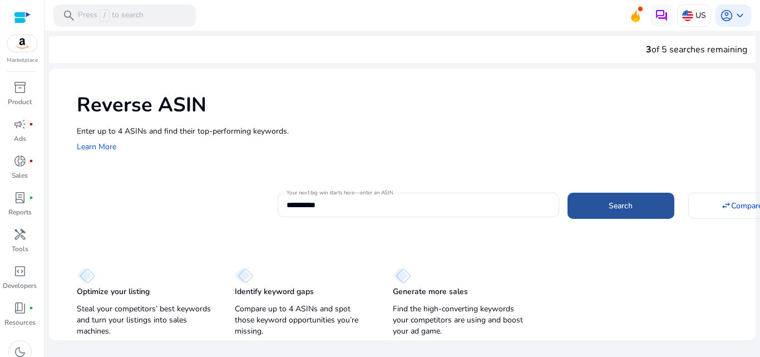
click at [590, 212] on span at bounding box center [620, 205] width 107 height 27
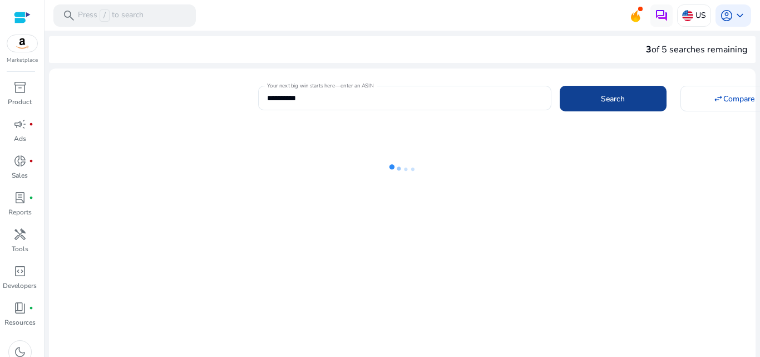
click at [590, 212] on div at bounding box center [402, 254] width 707 height 270
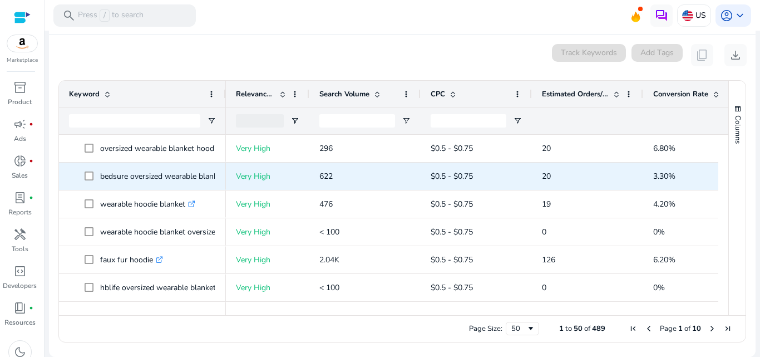
scroll to position [119, 0]
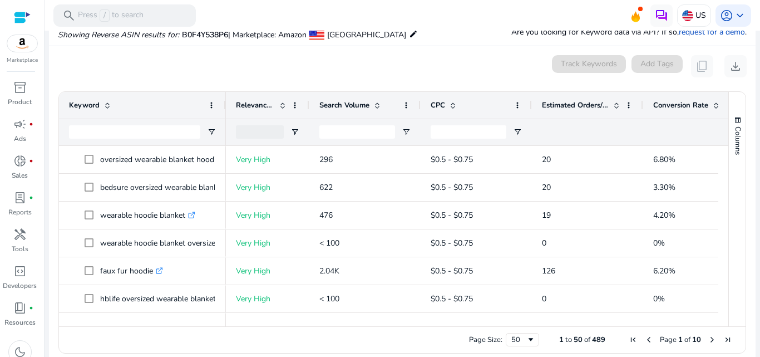
click at [367, 107] on span "Search Volume" at bounding box center [344, 105] width 50 height 10
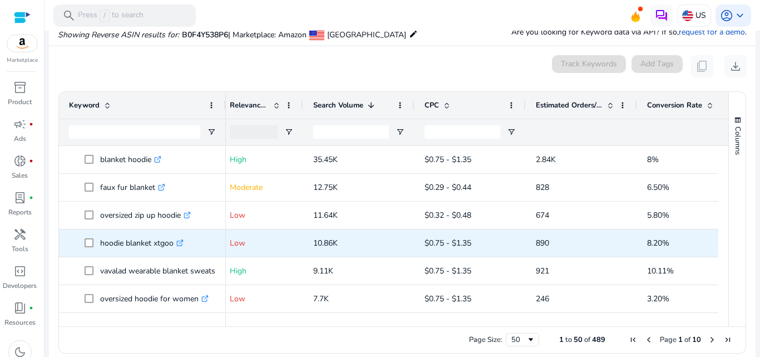
scroll to position [0, 9]
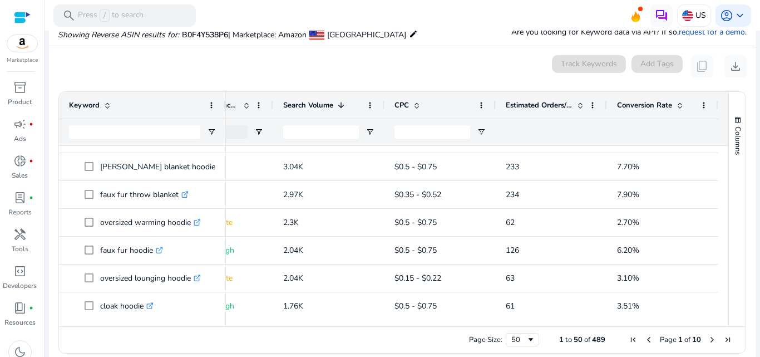
click at [635, 102] on span "Conversion Rate" at bounding box center [644, 105] width 55 height 10
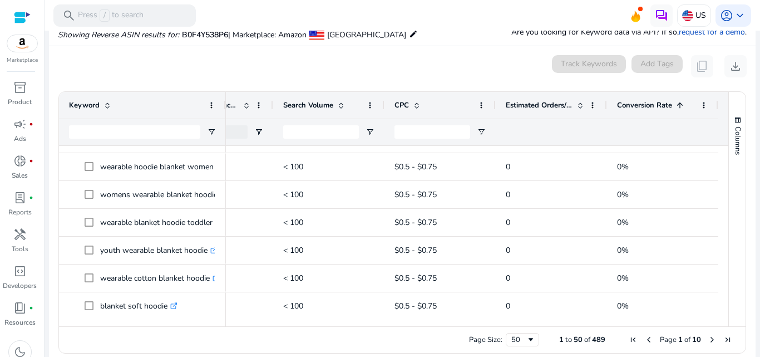
click at [635, 102] on span "Conversion Rate" at bounding box center [644, 105] width 55 height 10
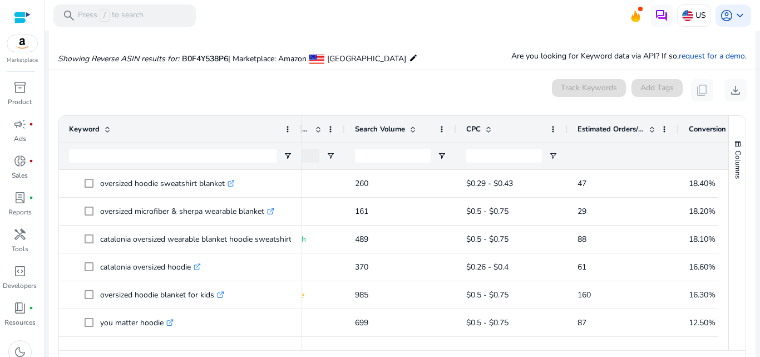
drag, startPoint x: 224, startPoint y: 124, endPoint x: 300, endPoint y: 115, distance: 76.7
click at [300, 116] on div at bounding box center [301, 129] width 4 height 27
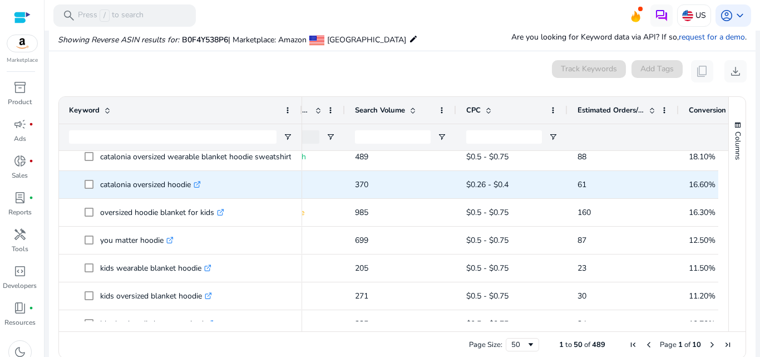
scroll to position [60, 0]
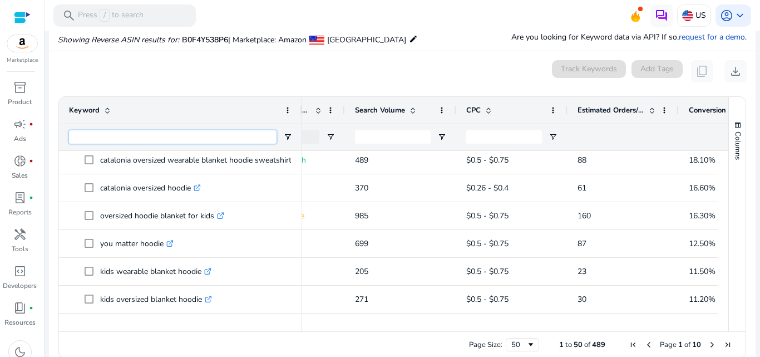
click at [135, 135] on input "Keyword Filter Input" at bounding box center [173, 136] width 208 height 13
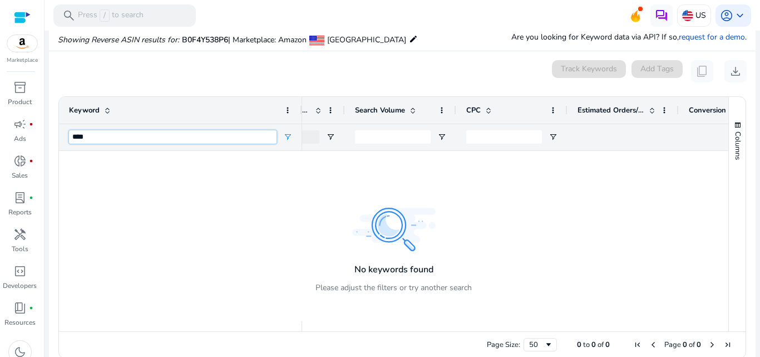
scroll to position [0, 0]
type input "*"
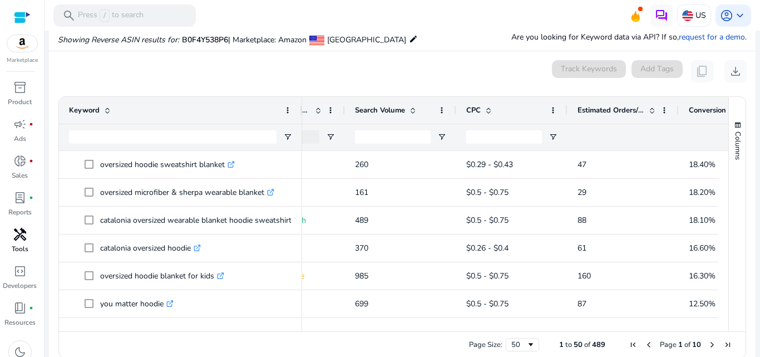
click at [22, 231] on span "handyman" at bounding box center [19, 234] width 13 height 13
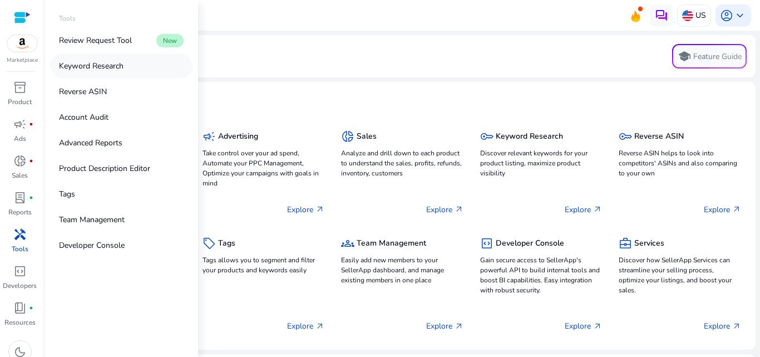
click at [115, 62] on p "Keyword Research" at bounding box center [91, 66] width 65 height 12
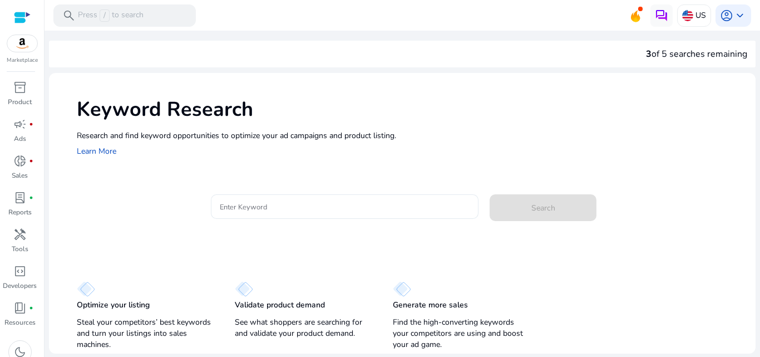
click at [288, 201] on input "Enter Keyword" at bounding box center [345, 206] width 250 height 12
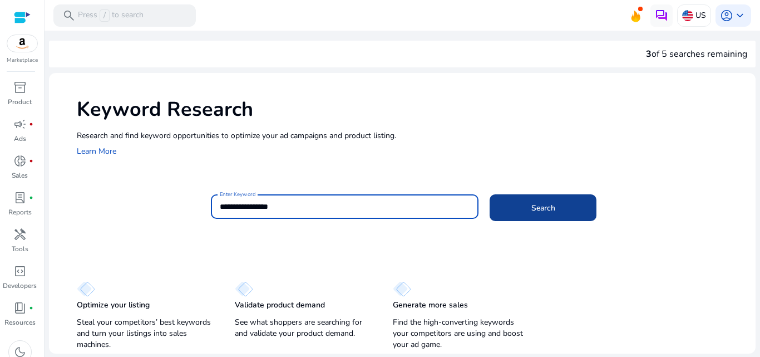
type input "**********"
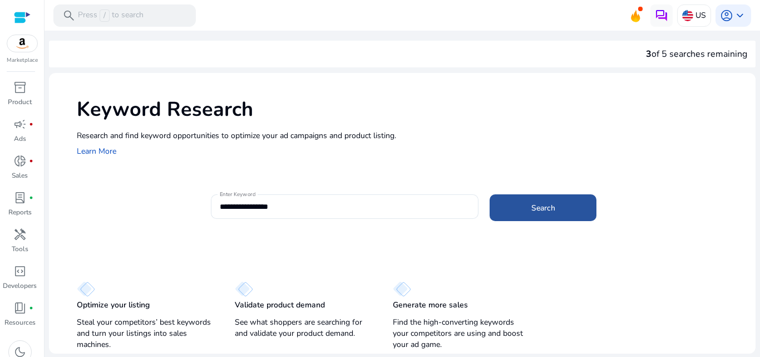
click at [534, 205] on span "Search" at bounding box center [543, 208] width 24 height 12
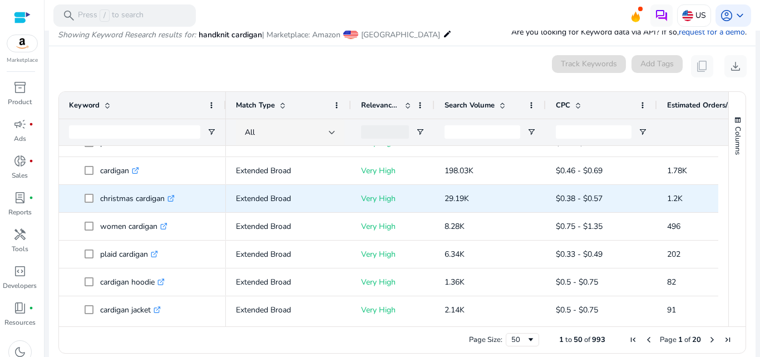
scroll to position [22, 0]
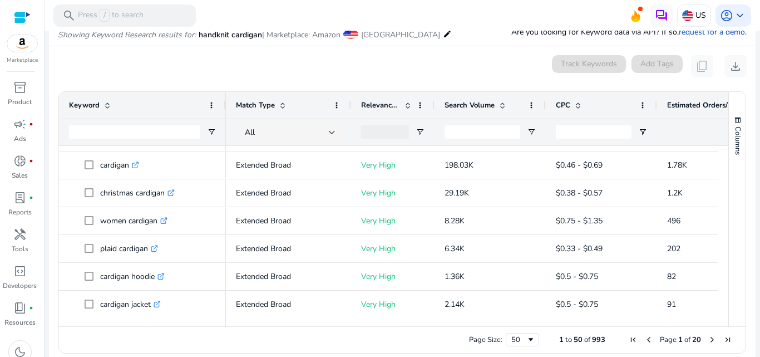
click at [125, 144] on div at bounding box center [134, 132] width 131 height 26
click at [107, 136] on input "Keyword Filter Input" at bounding box center [134, 131] width 131 height 13
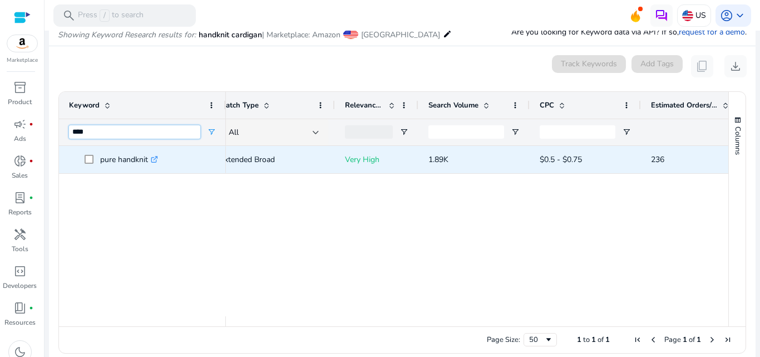
scroll to position [0, 53]
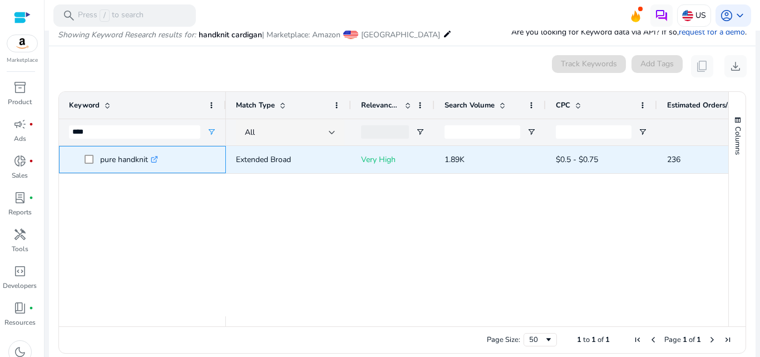
click at [156, 156] on icon ".st0{fill:#2c8af8}" at bounding box center [154, 159] width 7 height 7
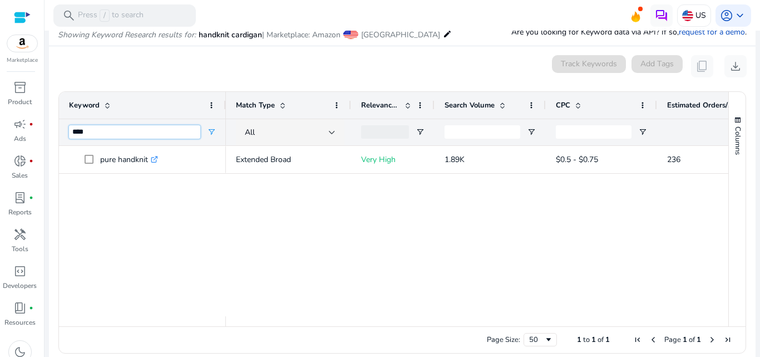
click at [134, 125] on input "****" at bounding box center [134, 131] width 131 height 13
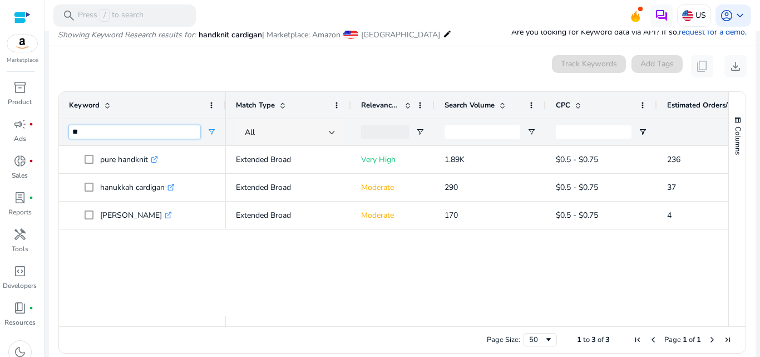
type input "*"
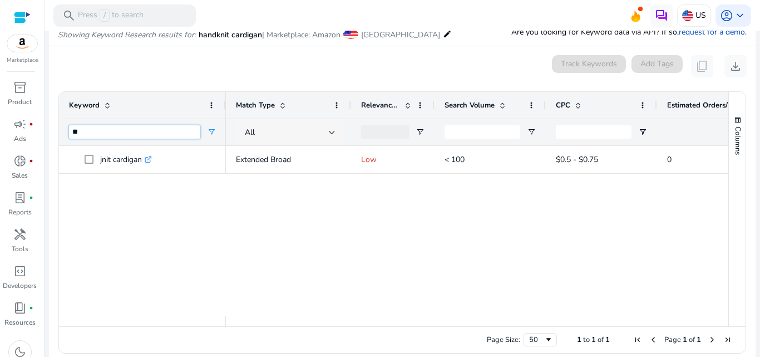
type input "*"
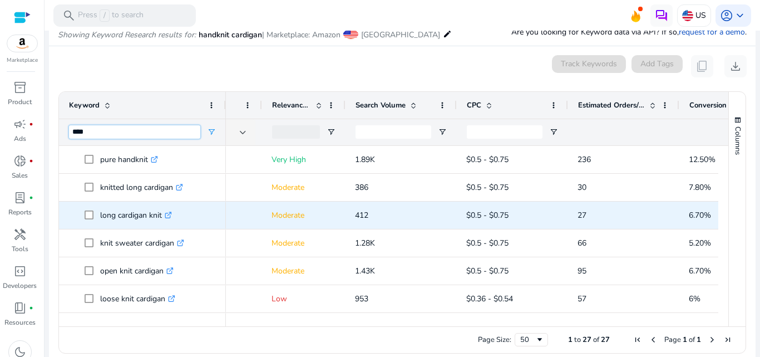
scroll to position [0, 90]
type input "****"
click at [172, 215] on icon ".st0{fill:#2c8af8}" at bounding box center [168, 214] width 7 height 7
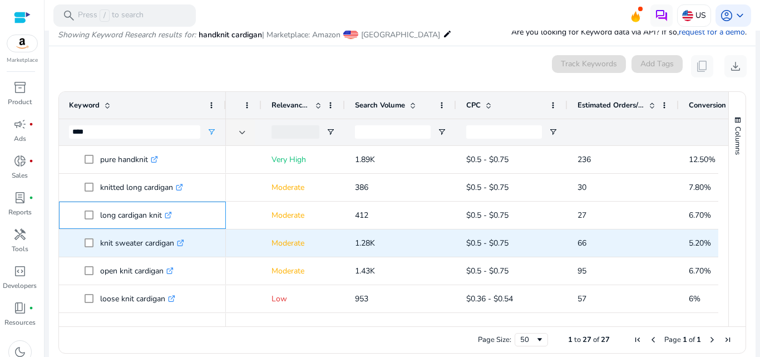
scroll to position [16, 0]
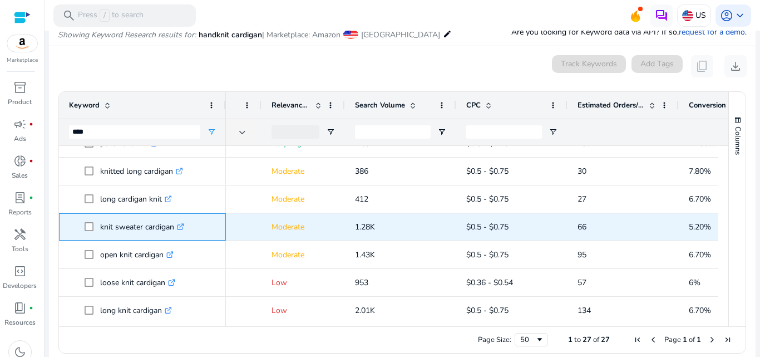
click at [180, 221] on link ".st0{fill:#2c8af8}" at bounding box center [179, 226] width 10 height 11
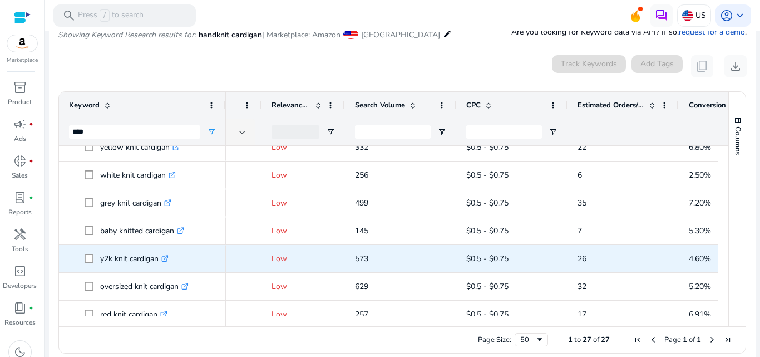
scroll to position [303, 0]
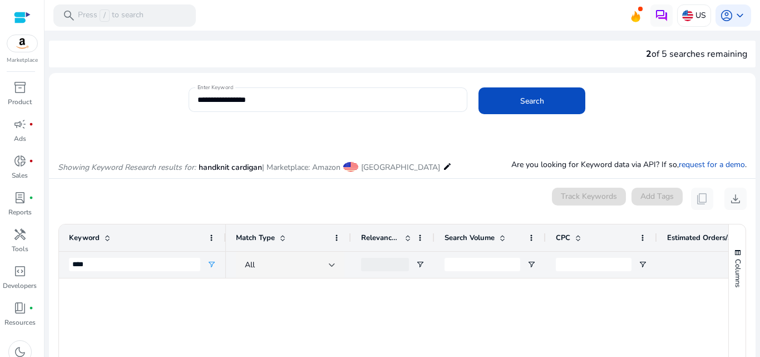
scroll to position [0, 90]
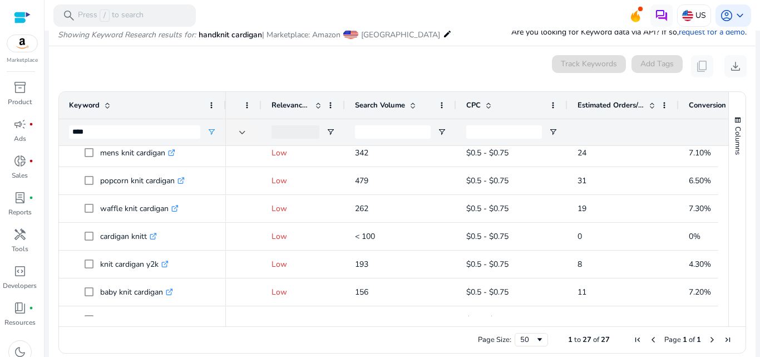
click at [406, 113] on div "Search Volume" at bounding box center [394, 105] width 79 height 21
click at [406, 113] on div "Search Volume 1" at bounding box center [394, 105] width 79 height 21
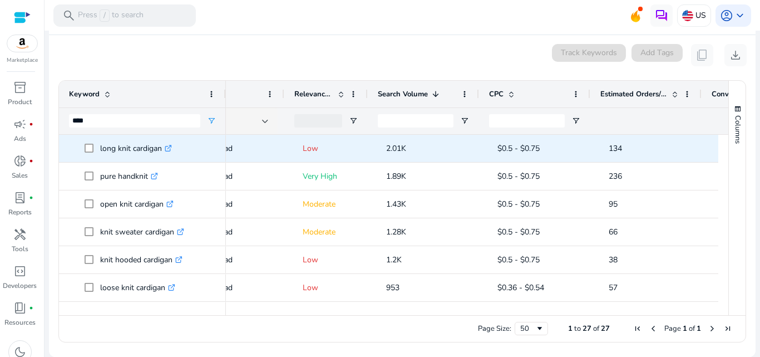
scroll to position [0, 0]
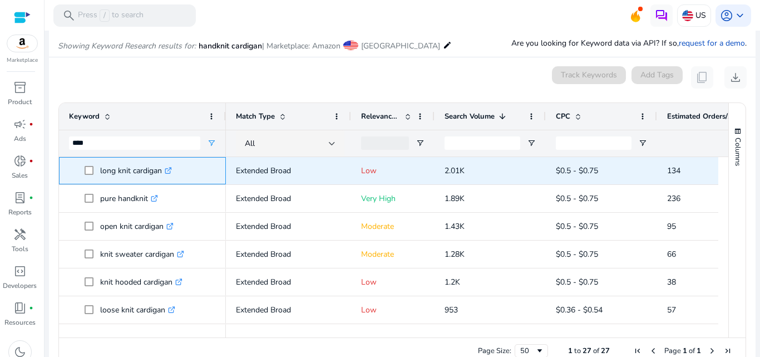
click at [168, 167] on icon ".st0{fill:#2c8af8}" at bounding box center [168, 170] width 7 height 7
